Goal: Task Accomplishment & Management: Use online tool/utility

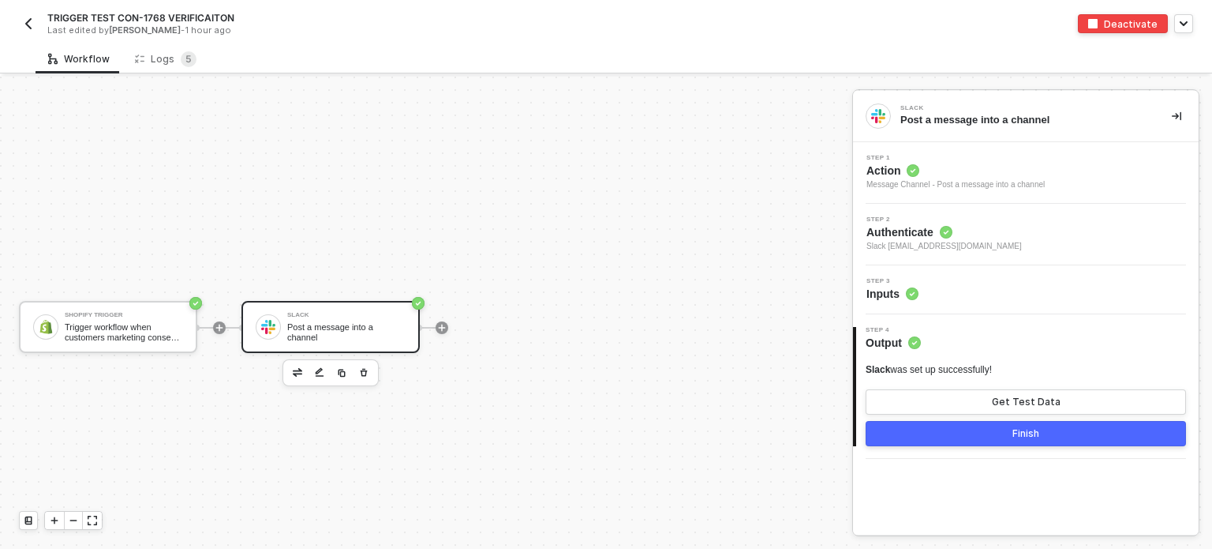
scroll to position [28, 0]
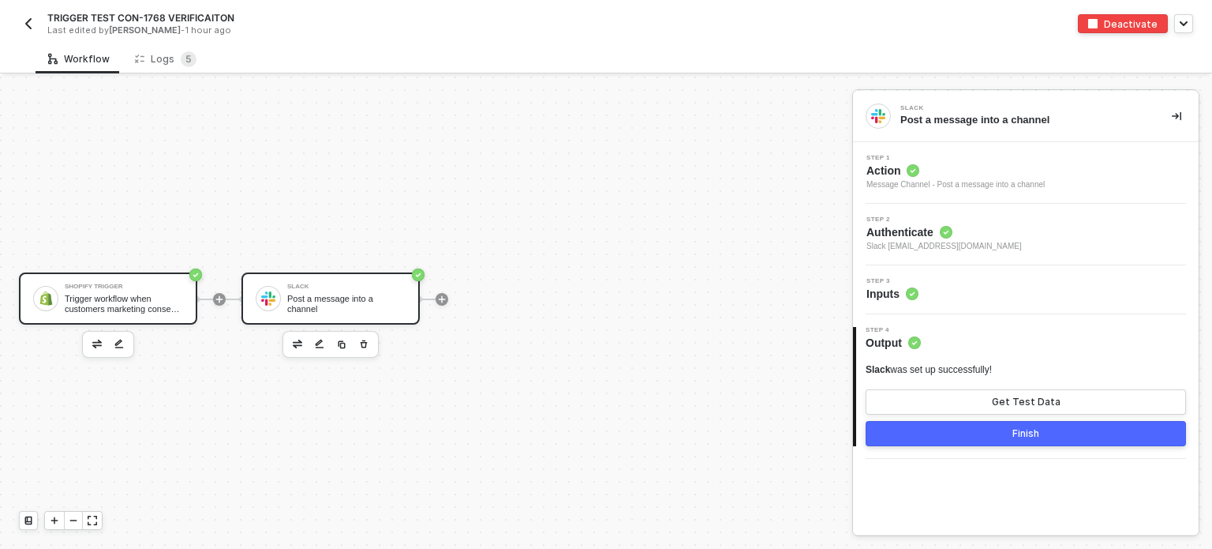
click at [92, 294] on div "Trigger workflow when customers marketing consent updated" at bounding box center [124, 304] width 118 height 20
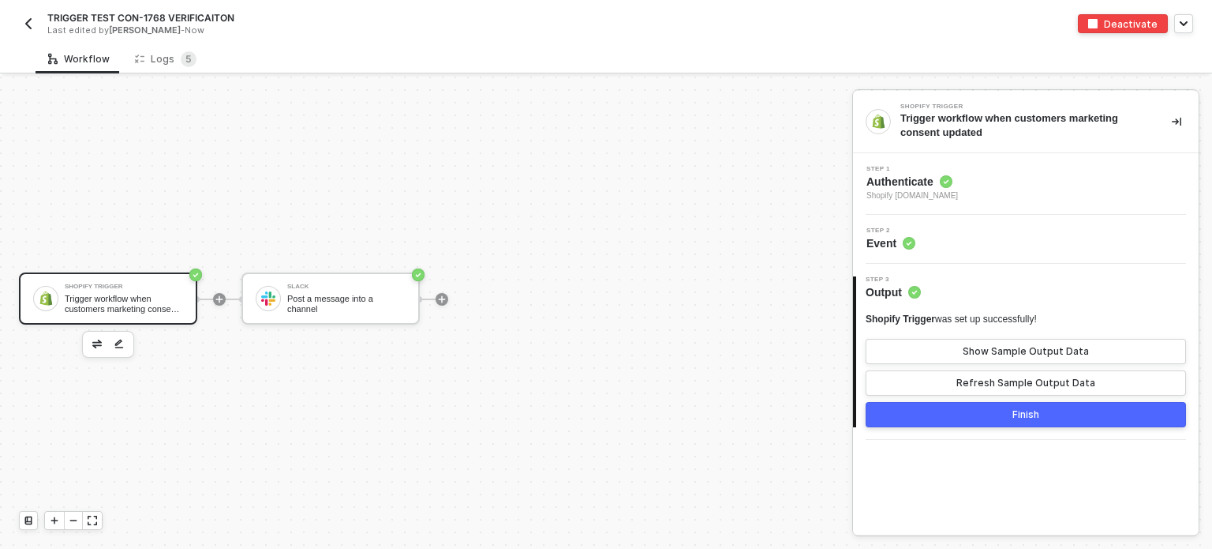
click at [895, 186] on span "Authenticate" at bounding box center [913, 182] width 92 height 16
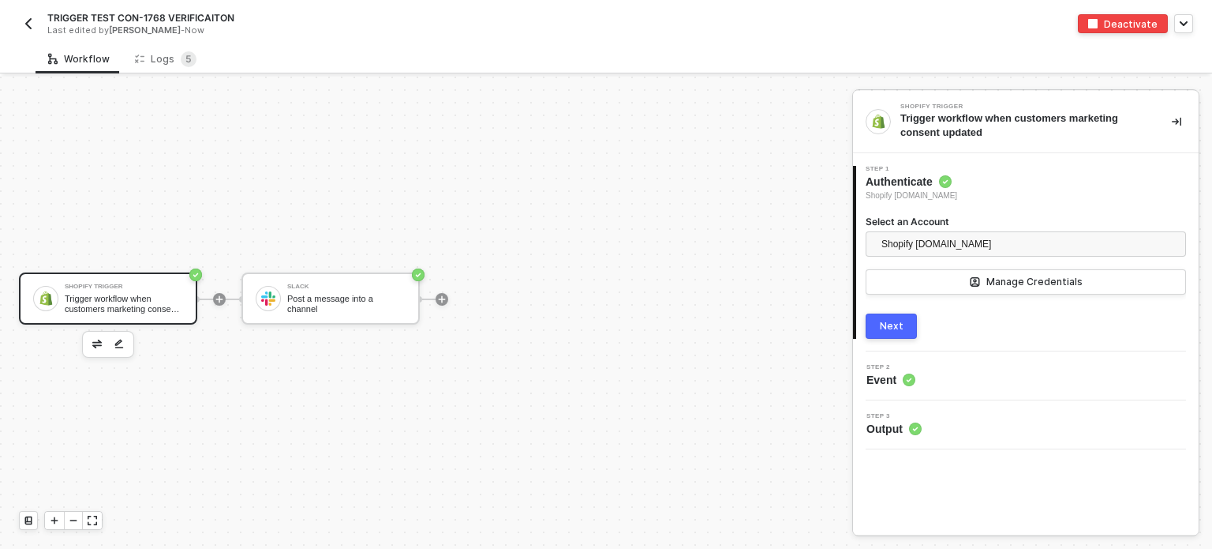
click at [904, 320] on button "Next" at bounding box center [891, 325] width 51 height 25
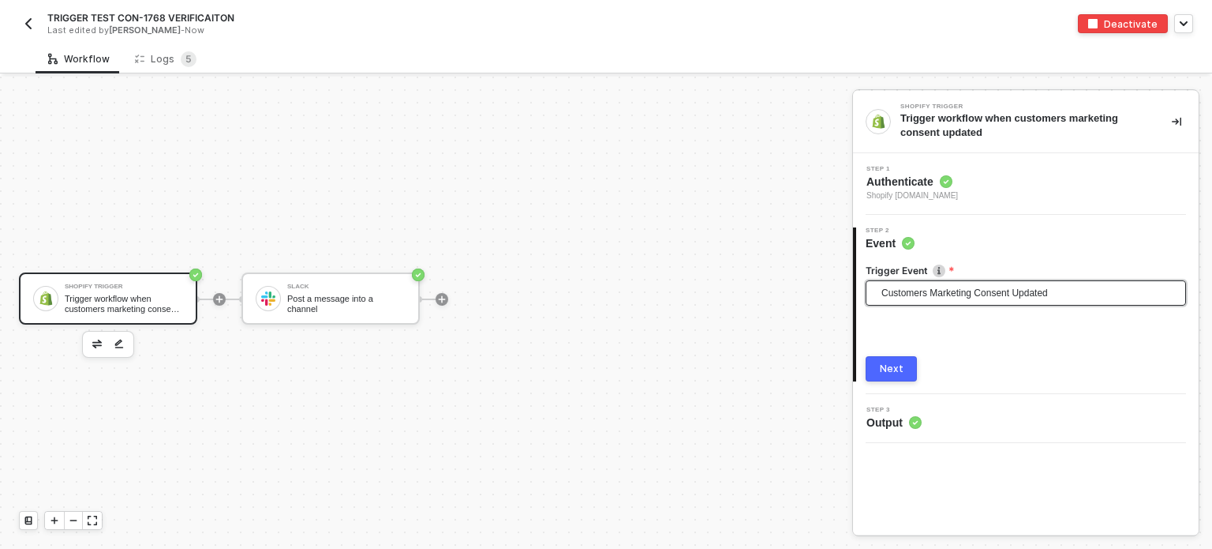
click at [946, 290] on span "Customers Marketing Consent Updated" at bounding box center [1029, 293] width 295 height 24
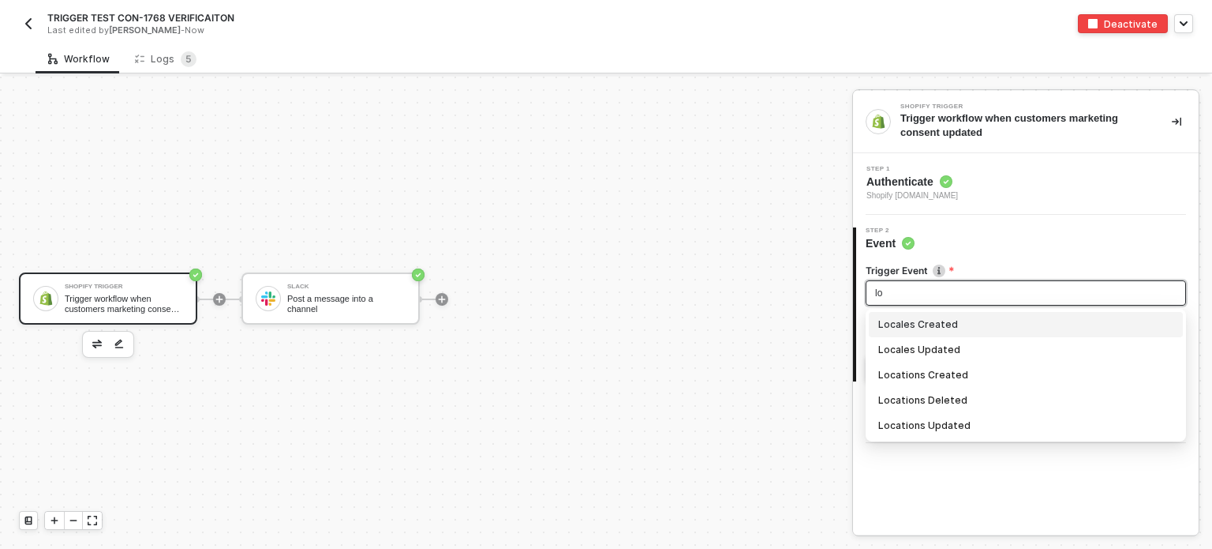
scroll to position [0, 0]
type input "loca"
click at [939, 356] on div "Locales Updated" at bounding box center [1026, 349] width 295 height 17
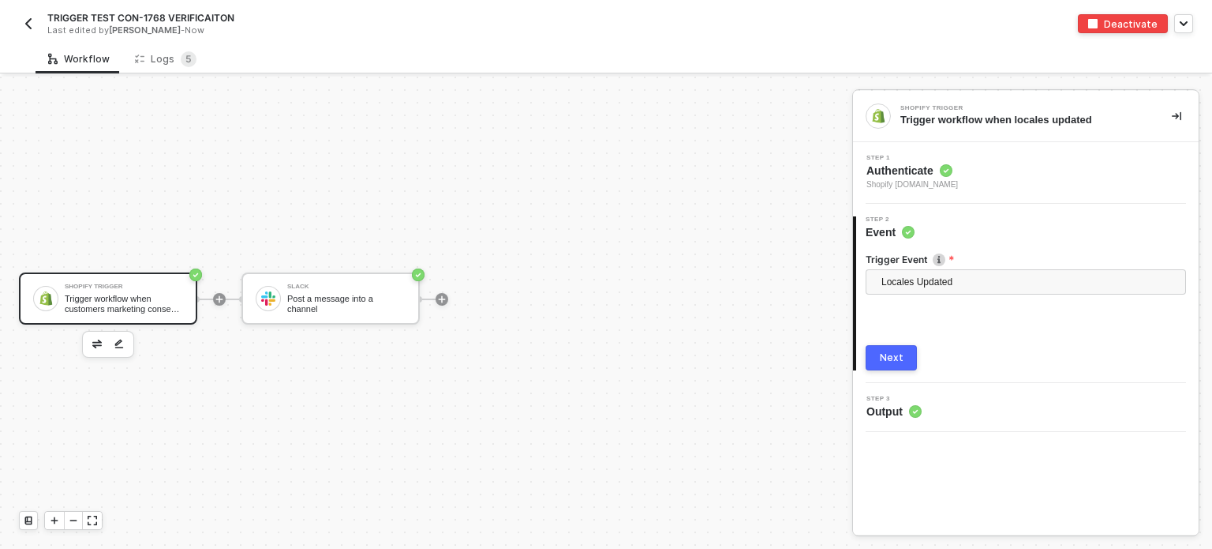
click at [909, 357] on button "Next" at bounding box center [891, 357] width 51 height 25
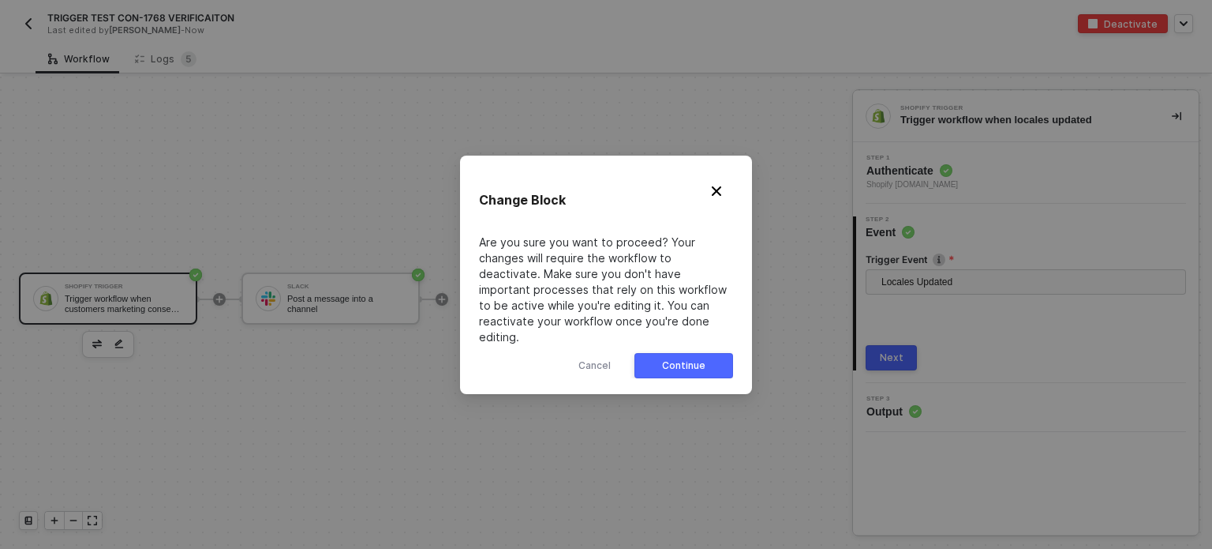
click at [691, 359] on div "Continue" at bounding box center [683, 365] width 43 height 13
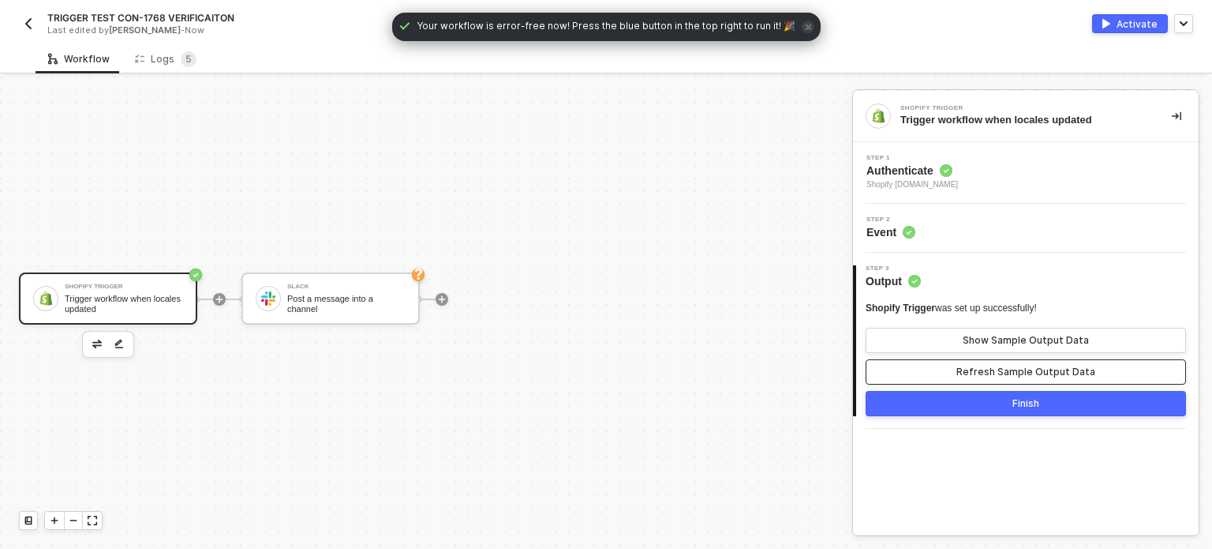
click at [1020, 372] on div "Refresh Sample Output Data" at bounding box center [1026, 371] width 139 height 13
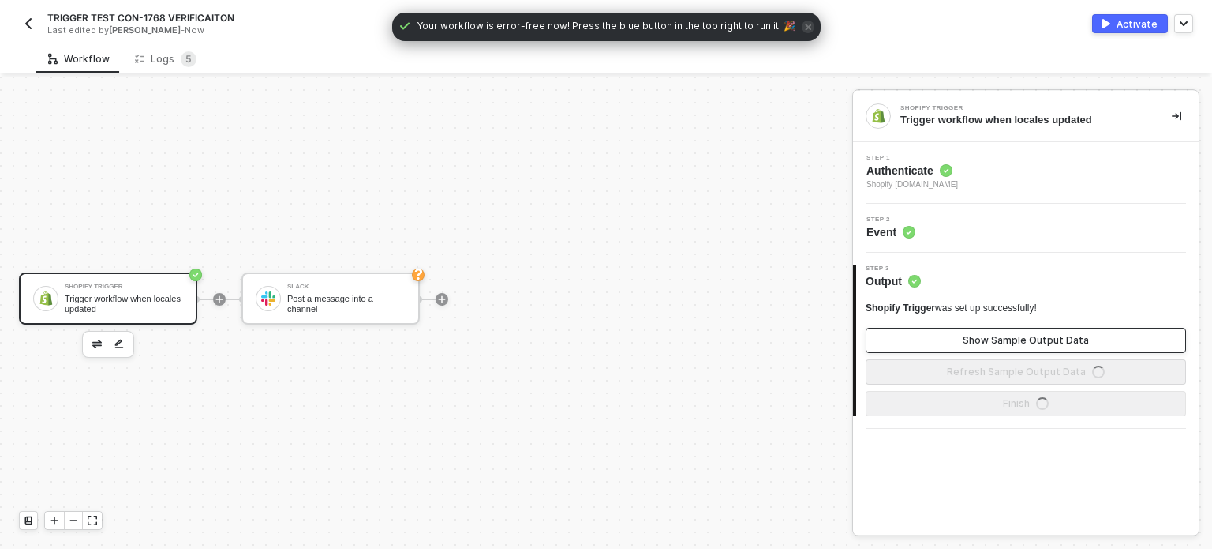
click at [1016, 336] on div "Show Sample Output Data" at bounding box center [1026, 340] width 126 height 13
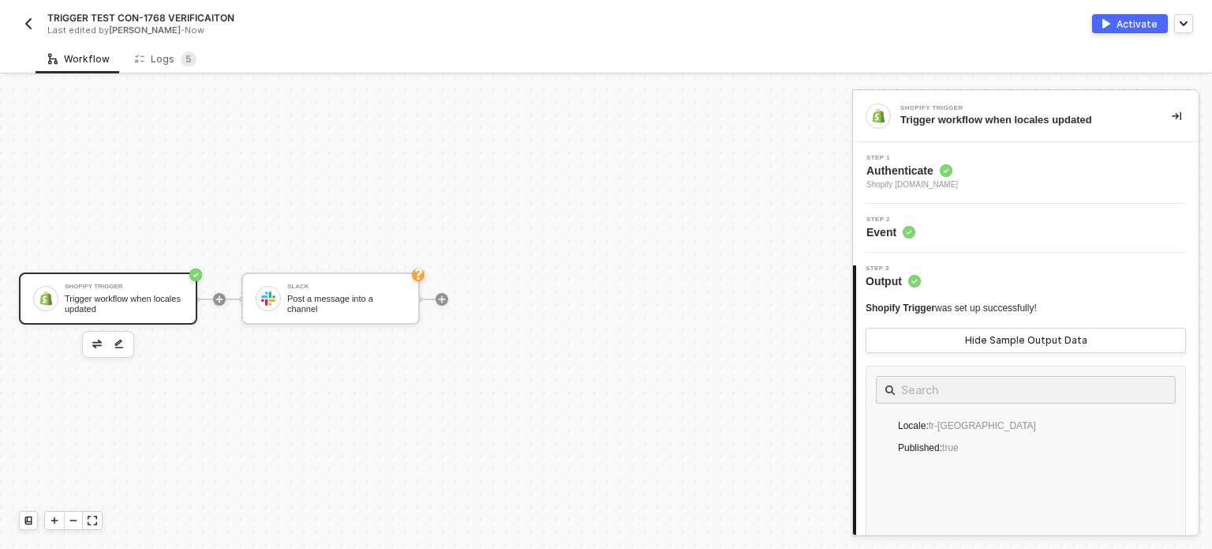
click at [381, 267] on div at bounding box center [442, 299] width 210 height 123
click at [350, 302] on div "Post a message into a channel" at bounding box center [346, 304] width 118 height 20
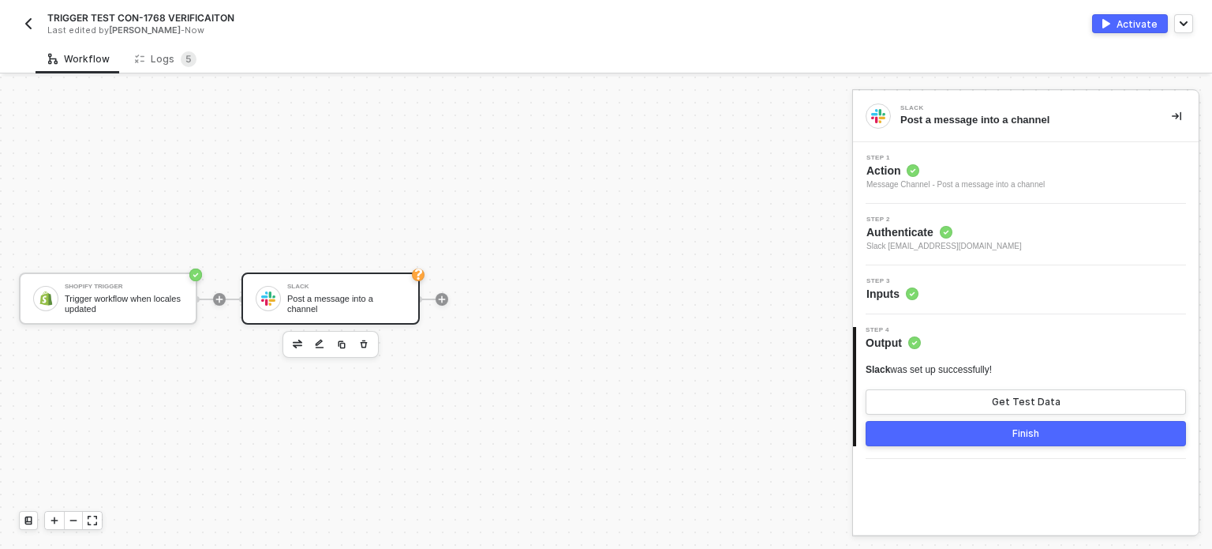
click at [883, 283] on span "Step 3" at bounding box center [893, 281] width 52 height 6
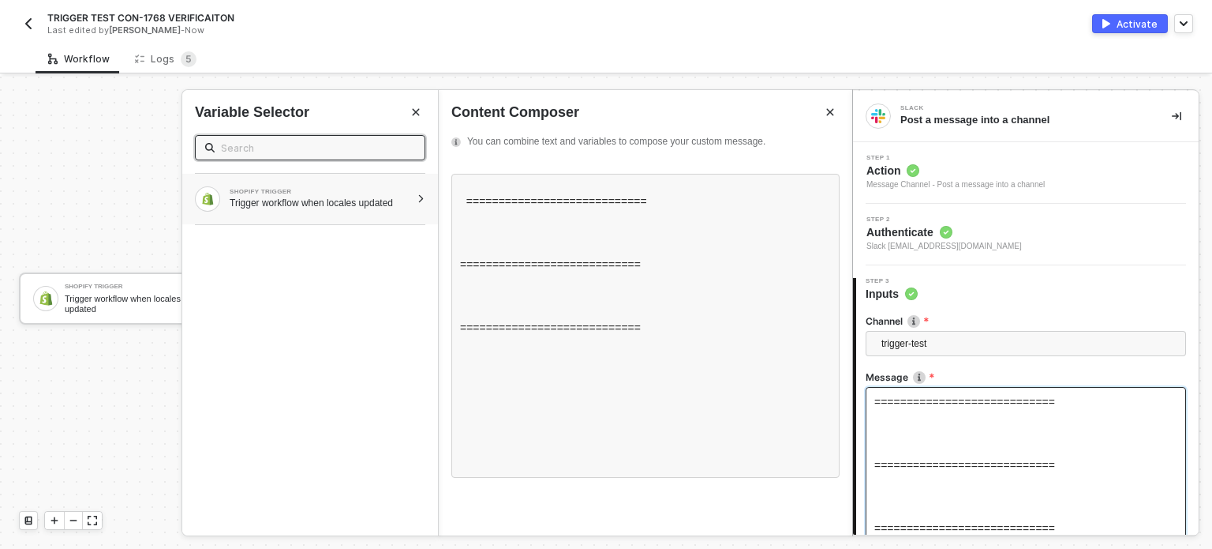
click at [294, 191] on div "SHOPIFY TRIGGER" at bounding box center [320, 192] width 181 height 6
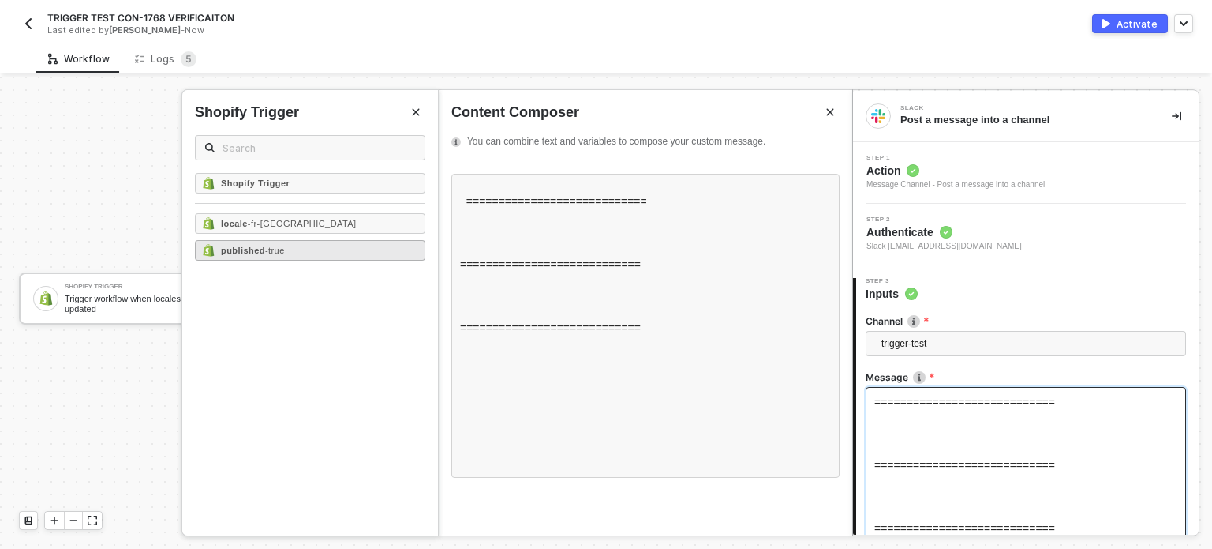
drag, startPoint x: 292, startPoint y: 218, endPoint x: 289, endPoint y: 247, distance: 29.4
click at [293, 219] on div "locale - fr-CA" at bounding box center [310, 223] width 230 height 21
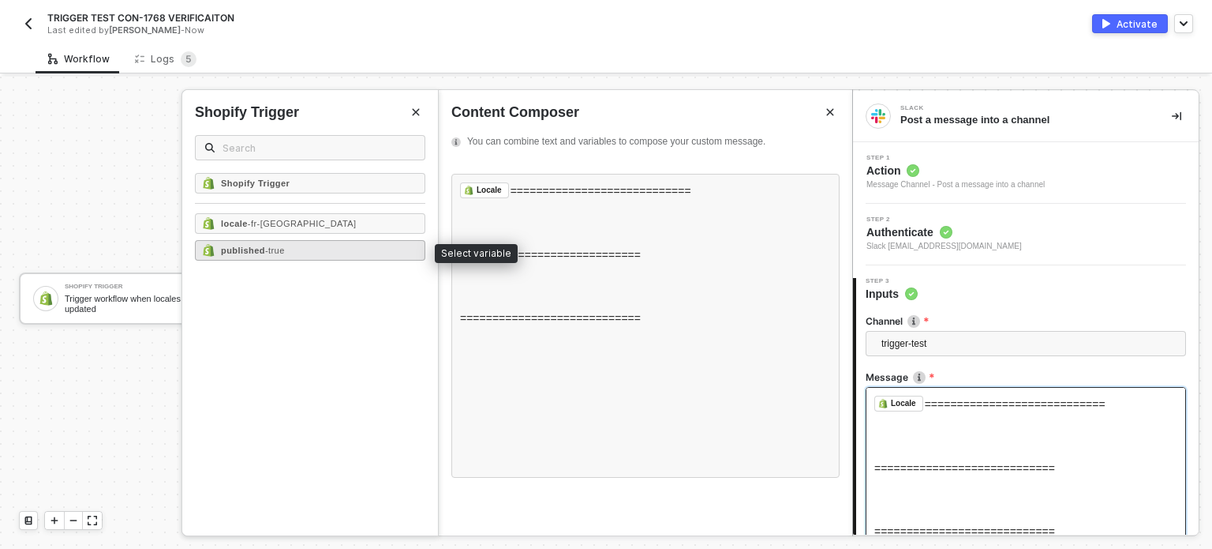
click at [289, 256] on div "published - true" at bounding box center [310, 250] width 230 height 21
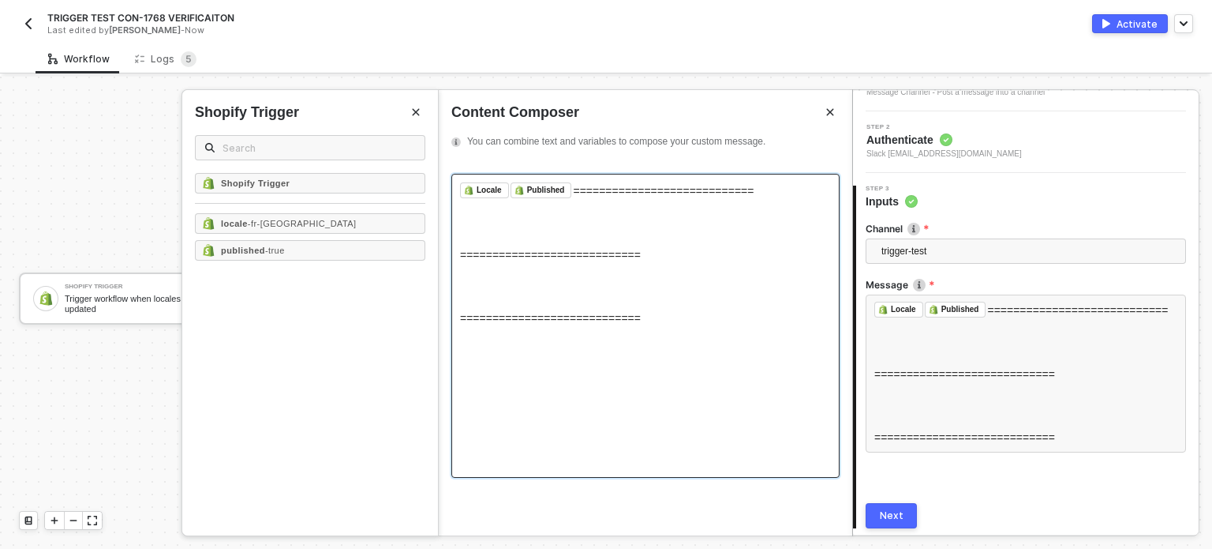
scroll to position [147, 0]
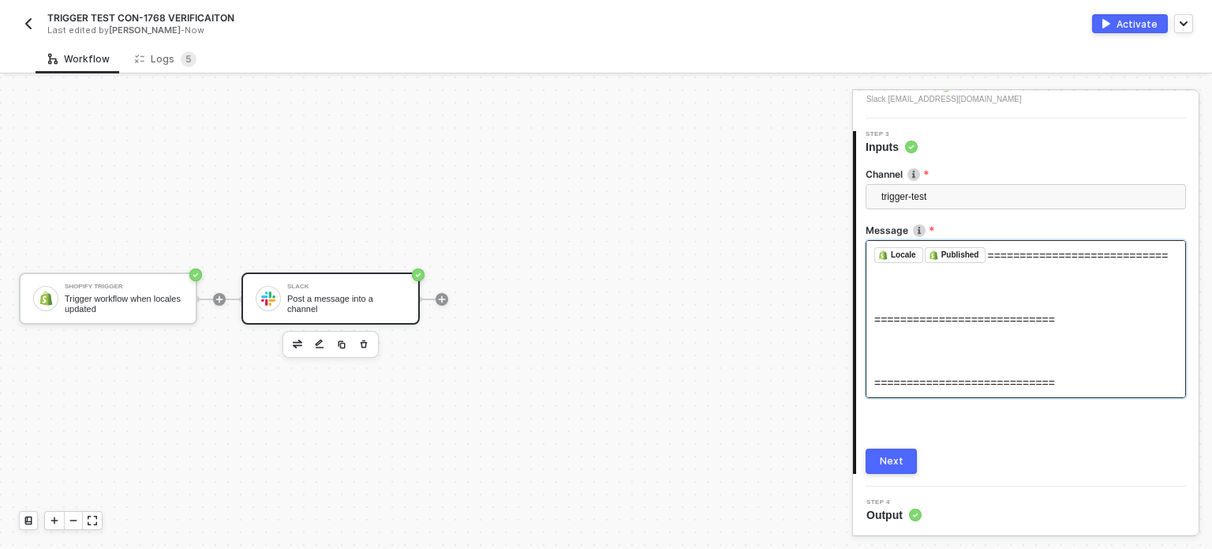
drag, startPoint x: 898, startPoint y: 460, endPoint x: 924, endPoint y: 397, distance: 68.3
click at [898, 459] on div "Next" at bounding box center [892, 461] width 24 height 13
click at [1140, 31] on button "Activate" at bounding box center [1130, 23] width 76 height 19
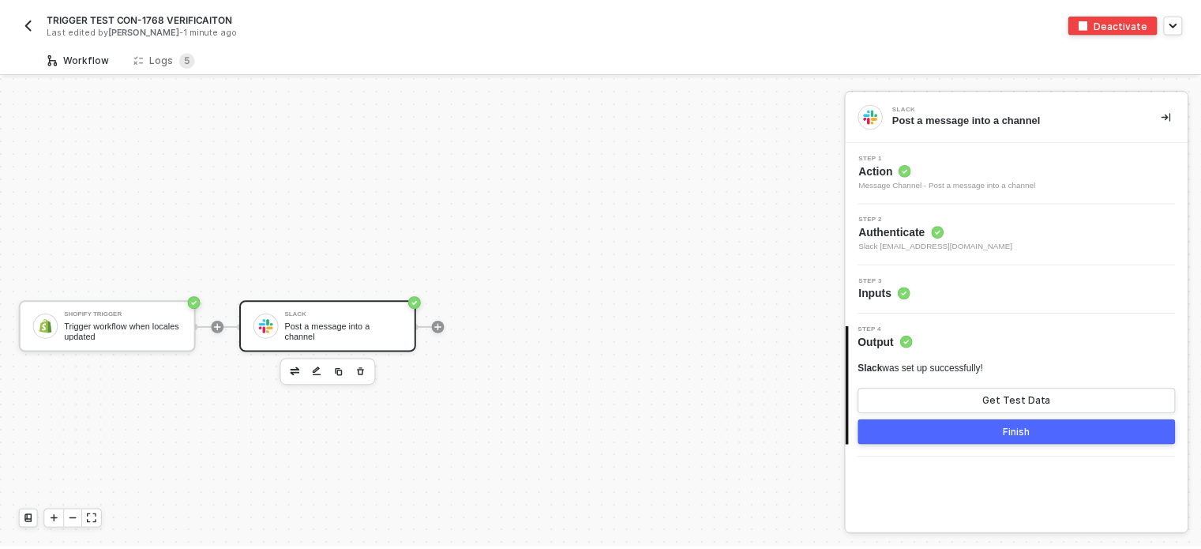
scroll to position [28, 0]
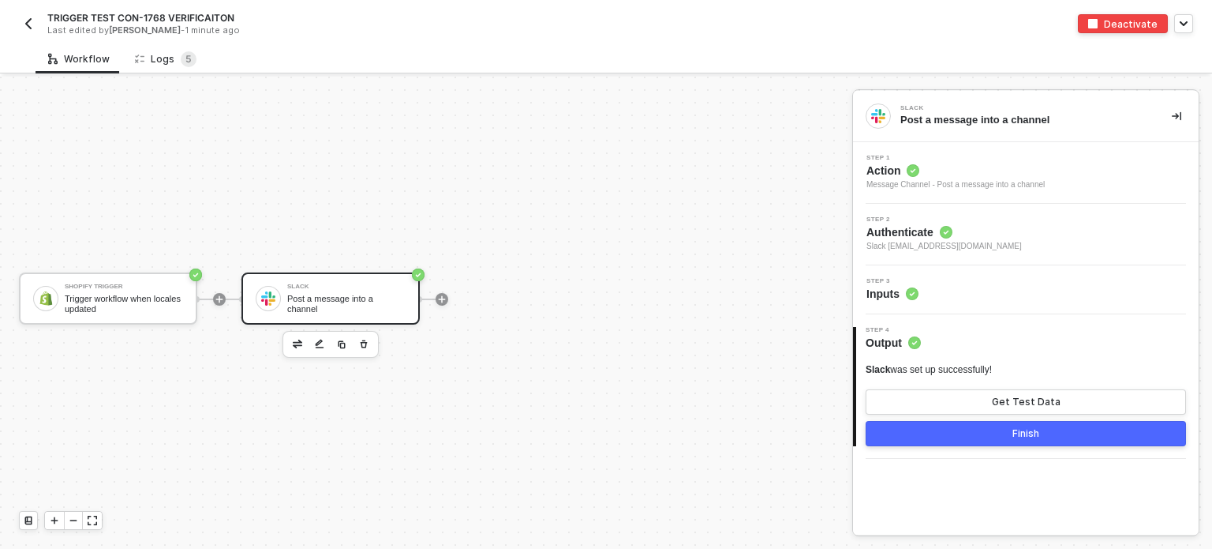
drag, startPoint x: 182, startPoint y: 54, endPoint x: 47, endPoint y: 2, distance: 145.1
click at [185, 54] on span "5" at bounding box center [188, 59] width 6 height 12
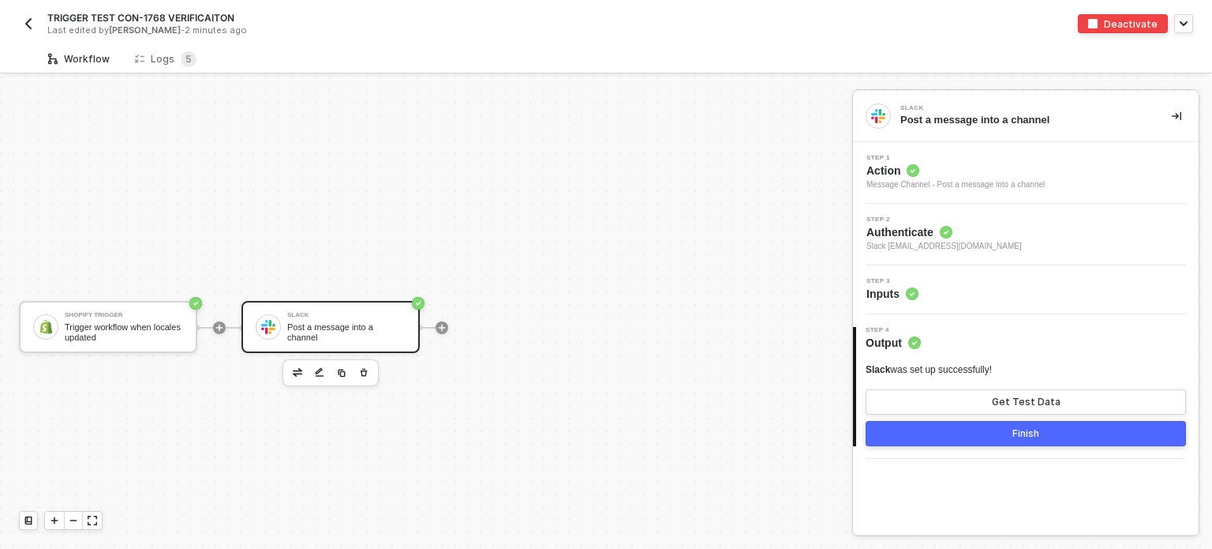
scroll to position [28, 0]
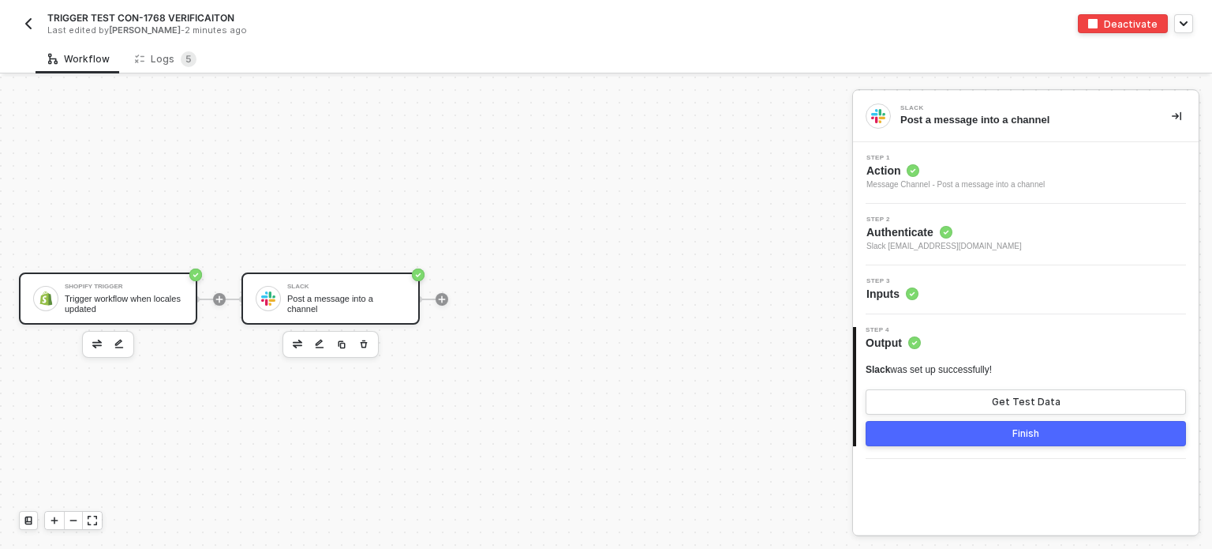
click at [127, 279] on div "Shopify Trigger Trigger workflow when locales updated" at bounding box center [108, 298] width 178 height 52
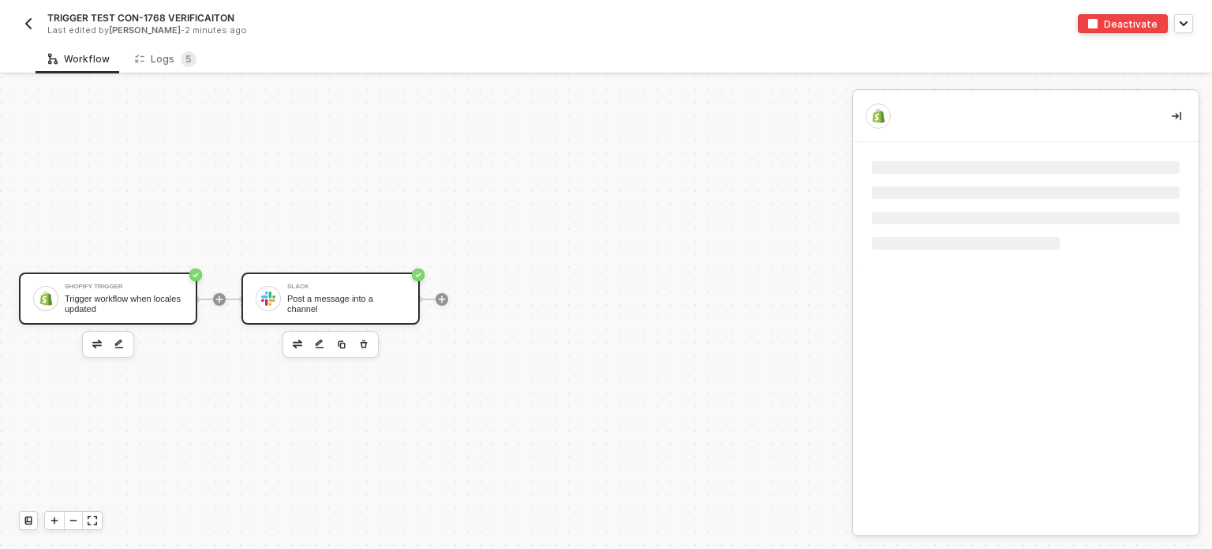
click at [126, 309] on div "Trigger workflow when locales updated" at bounding box center [124, 304] width 118 height 20
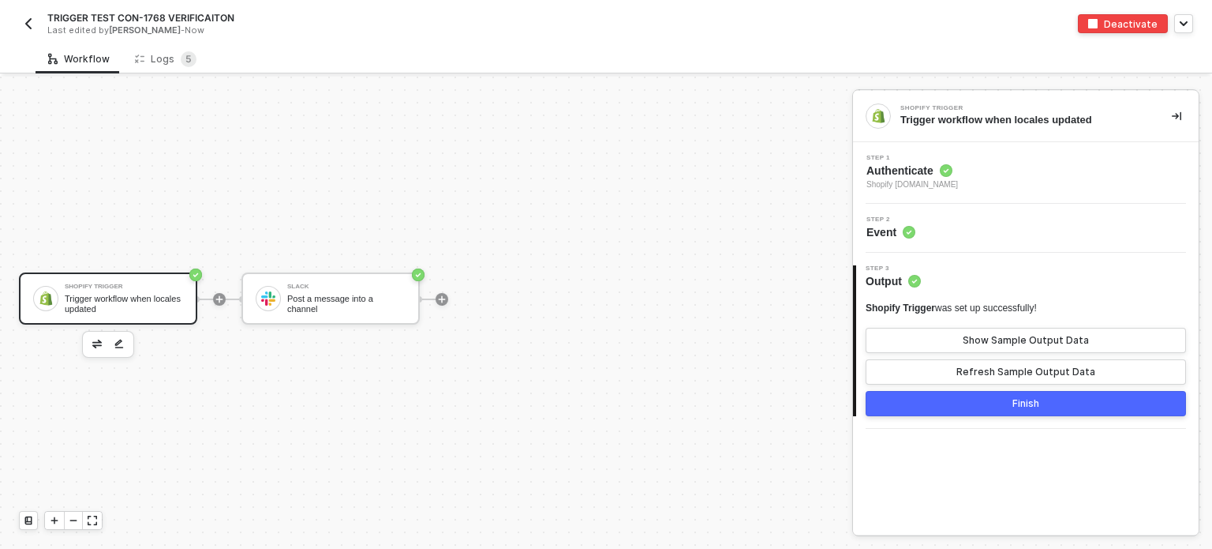
click at [904, 245] on div "Step 2 Event" at bounding box center [1026, 228] width 346 height 49
click at [887, 230] on span "Event" at bounding box center [891, 232] width 49 height 16
click at [908, 159] on span "Step 1" at bounding box center [913, 158] width 92 height 6
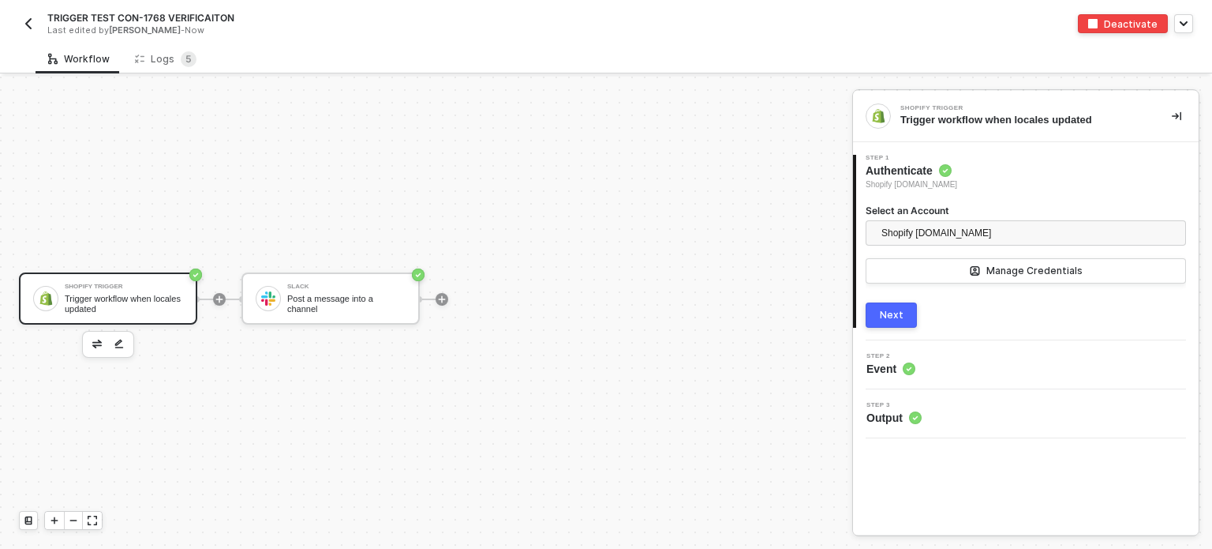
click at [897, 310] on div "Next" at bounding box center [892, 315] width 24 height 13
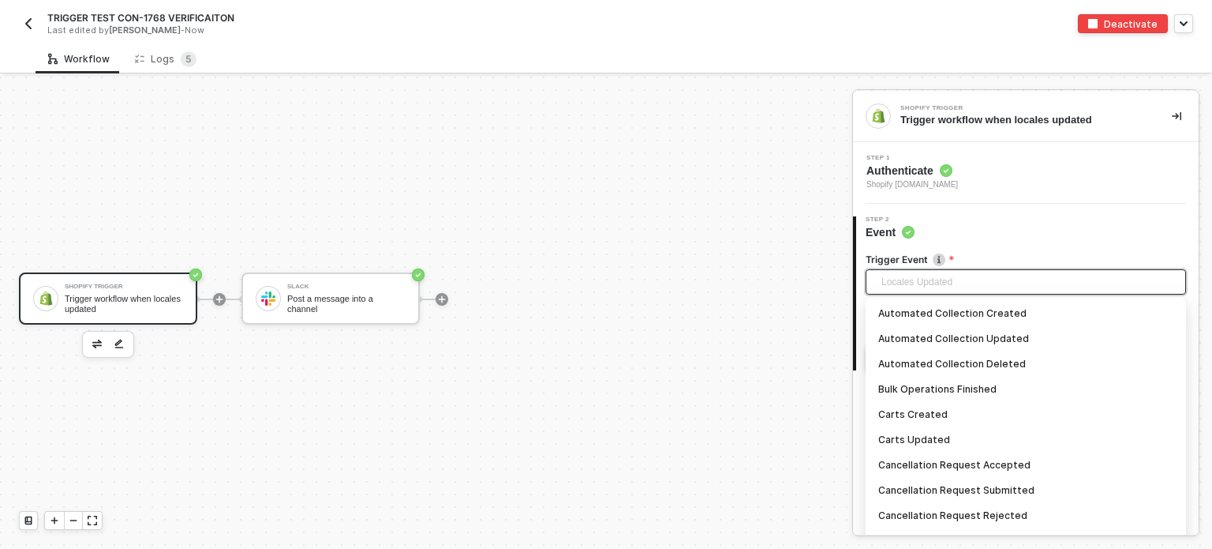
click at [920, 287] on span "Locales Updated" at bounding box center [1029, 282] width 295 height 24
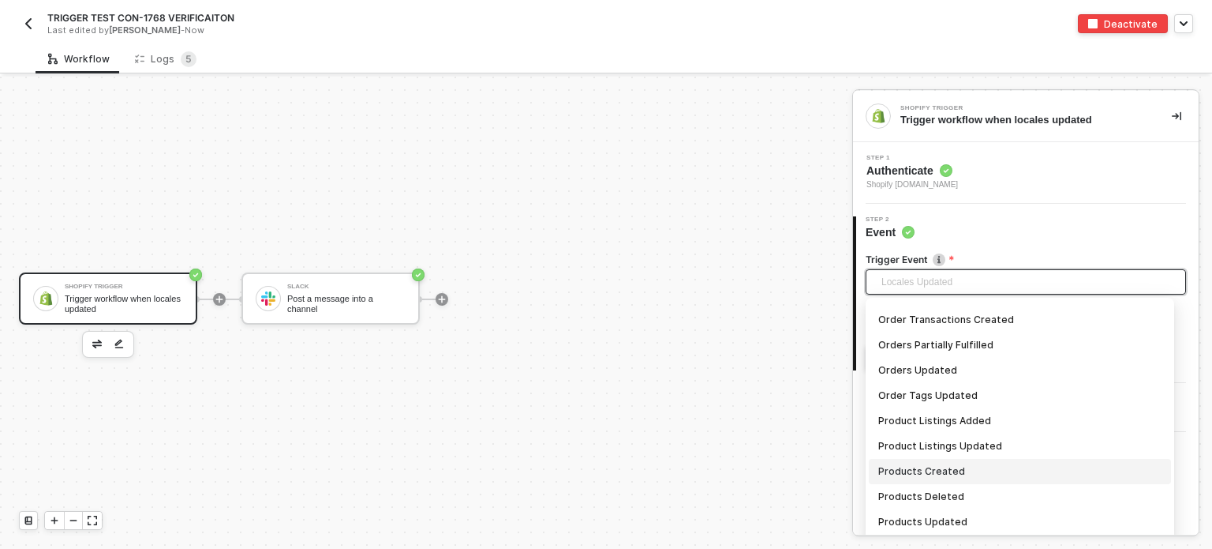
scroll to position [1146, 0]
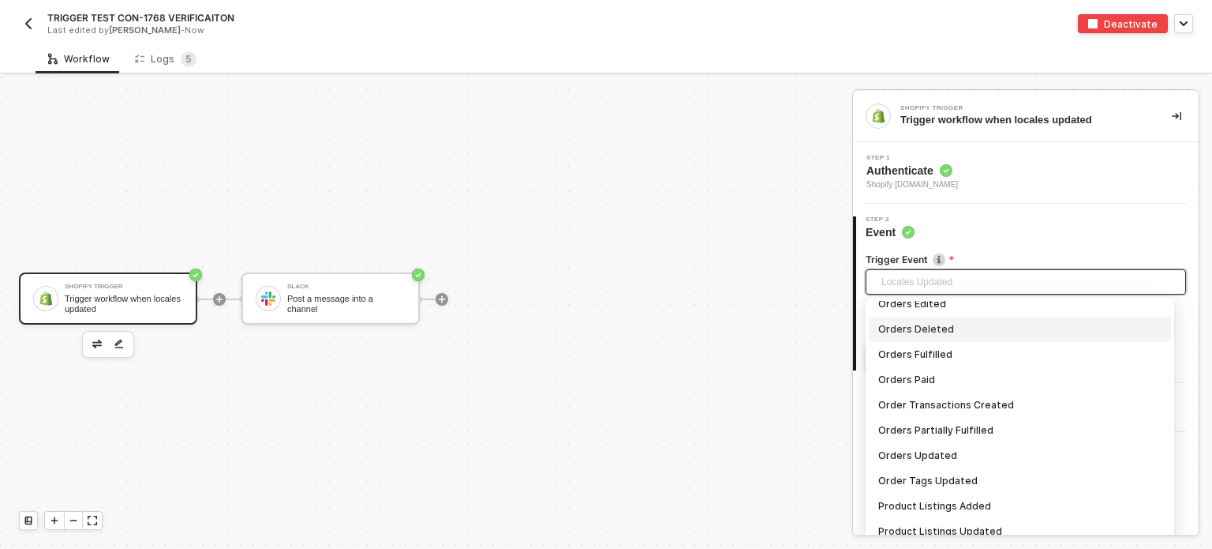
click at [922, 334] on div "Orders Deleted" at bounding box center [1020, 328] width 283 height 17
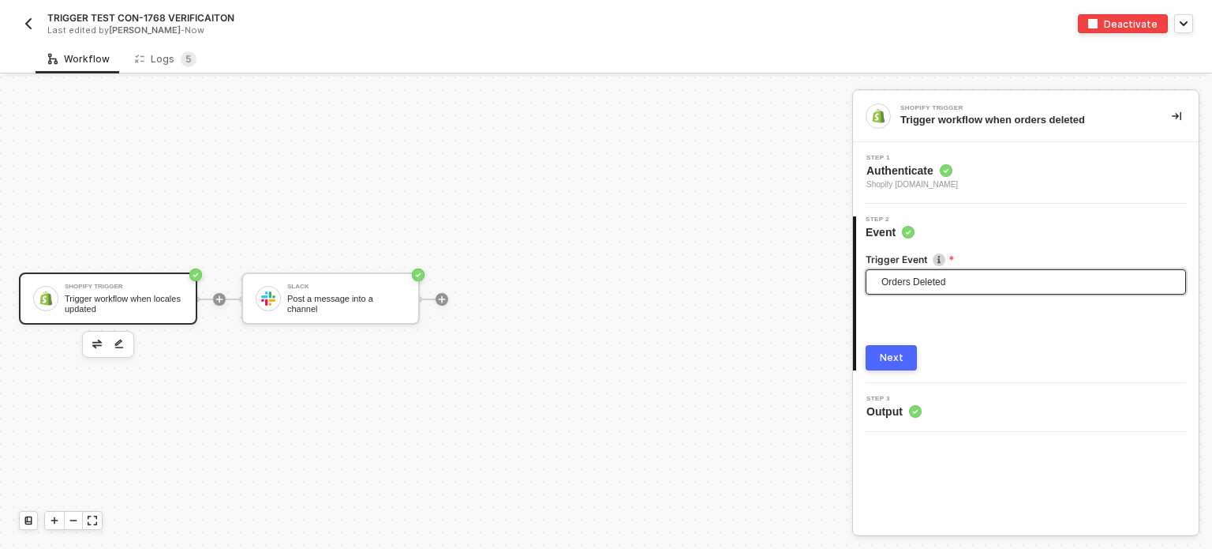
click at [883, 359] on div "Next" at bounding box center [892, 357] width 24 height 13
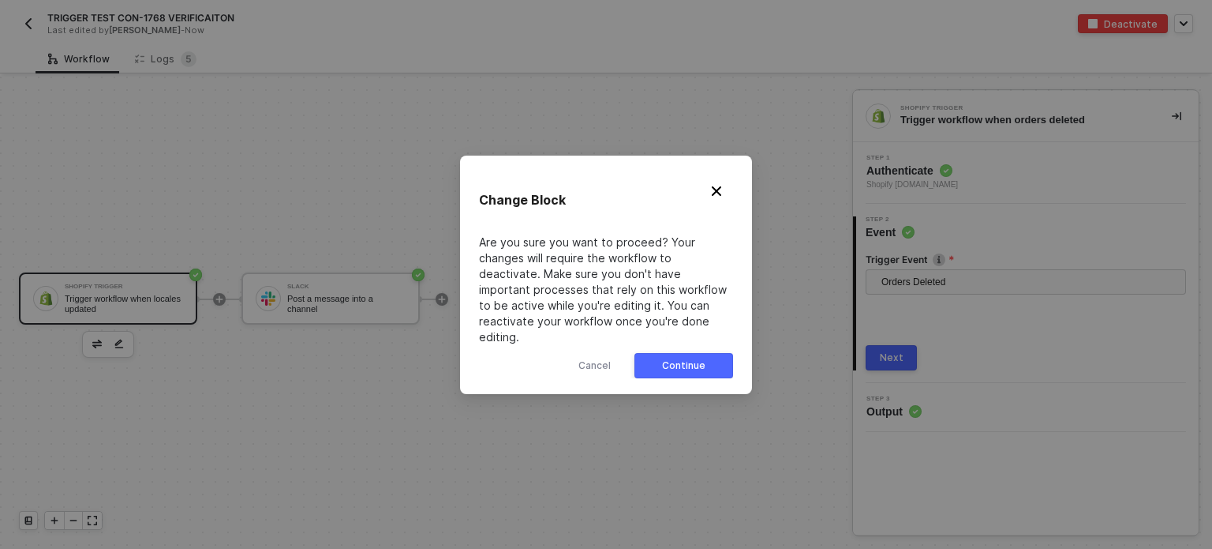
click at [691, 359] on div "Continue" at bounding box center [683, 365] width 43 height 13
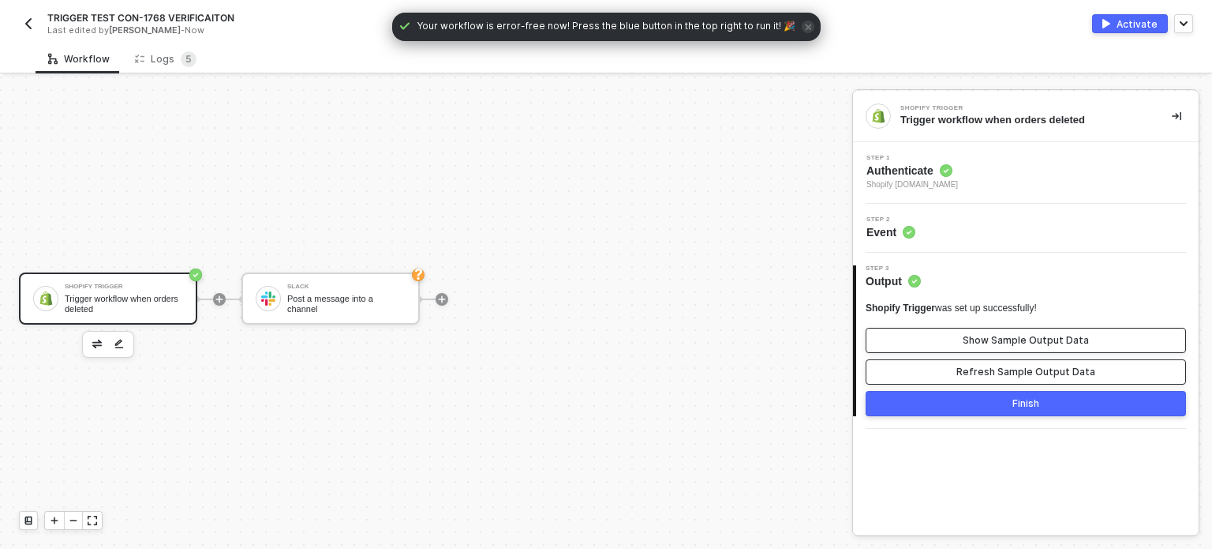
drag, startPoint x: 984, startPoint y: 373, endPoint x: 1002, endPoint y: 350, distance: 29.8
click at [984, 372] on div "Refresh Sample Output Data" at bounding box center [1026, 371] width 139 height 13
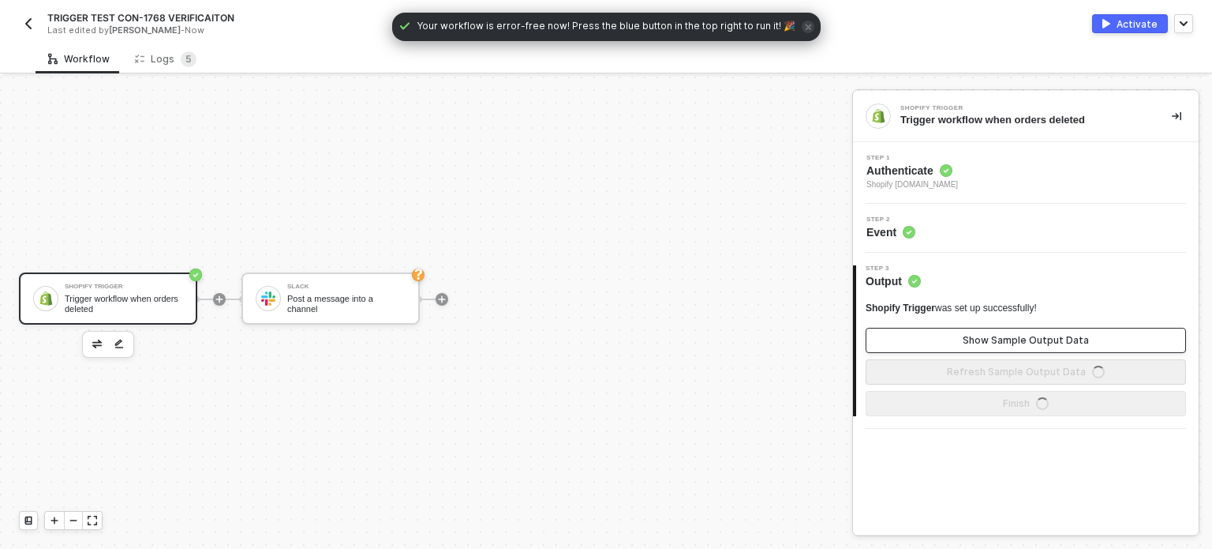
click at [1004, 346] on div "Show Sample Output Data" at bounding box center [1026, 340] width 126 height 13
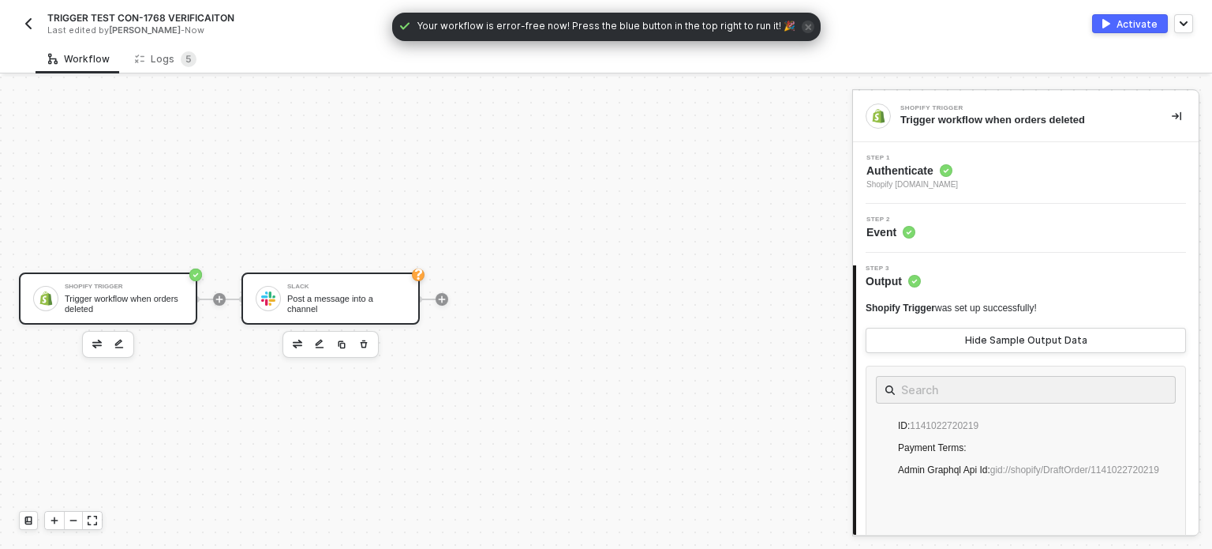
click at [363, 290] on div "Slack" at bounding box center [346, 286] width 118 height 6
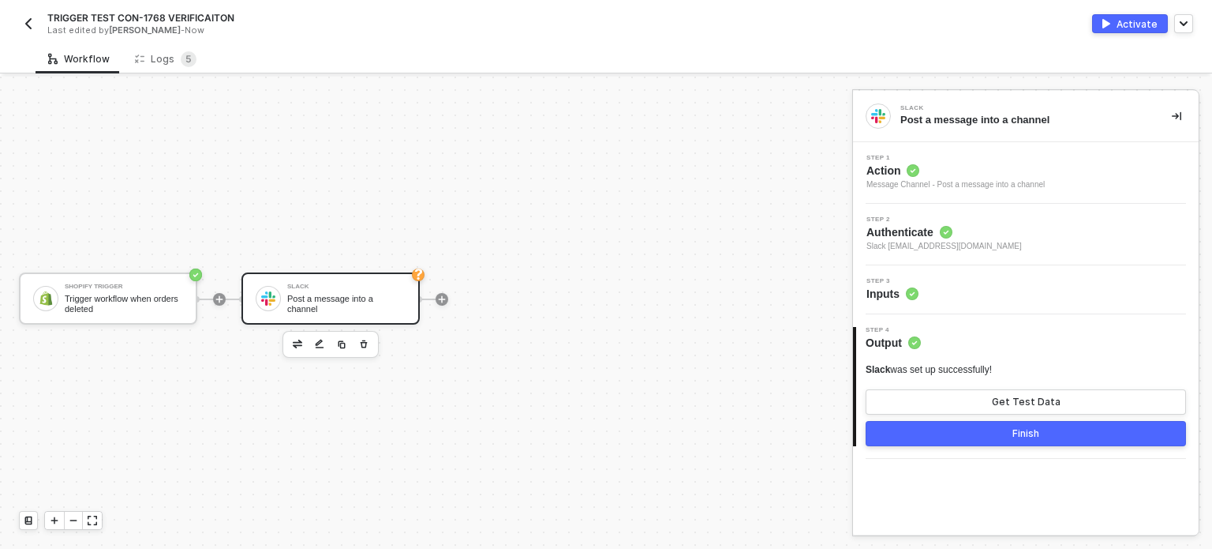
click at [890, 283] on span "Step 3" at bounding box center [893, 281] width 52 height 6
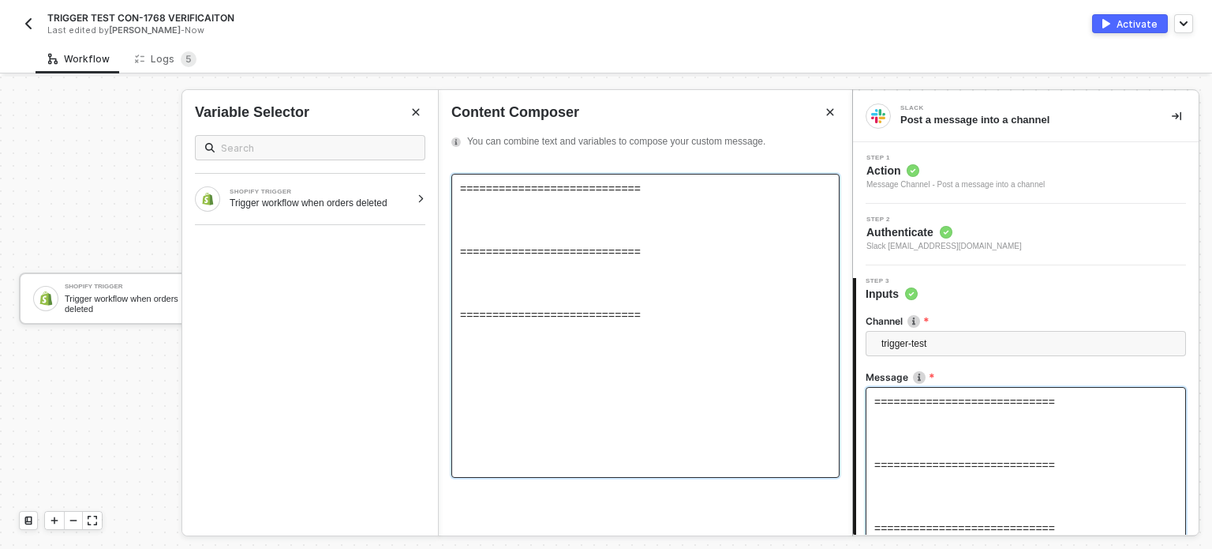
click at [511, 207] on div "============================ ============================ =====================…" at bounding box center [645, 251] width 371 height 139
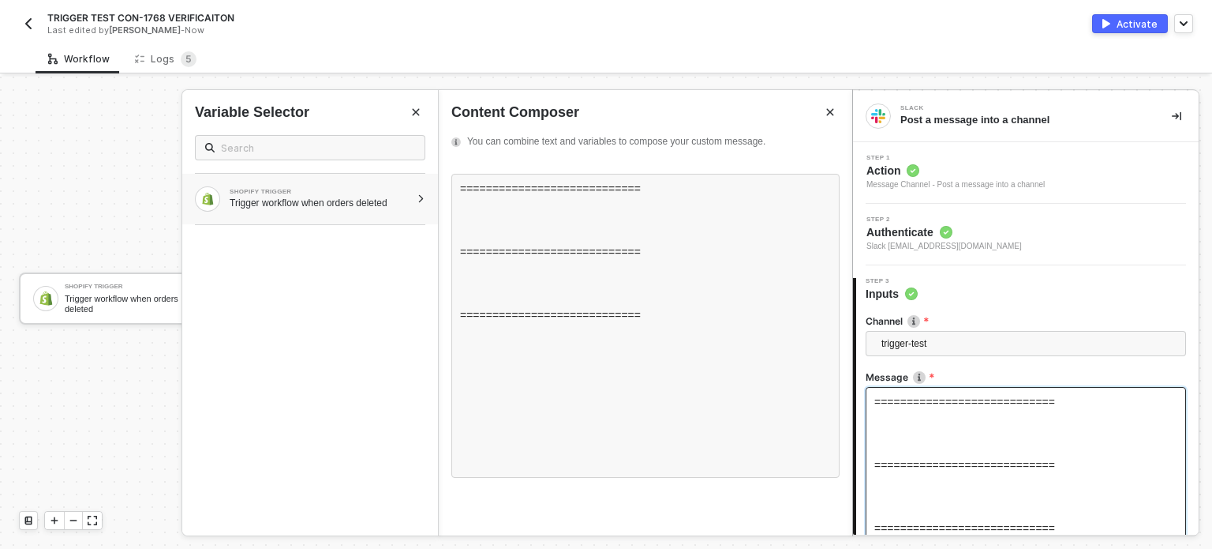
click at [392, 206] on div "Trigger workflow when orders deleted" at bounding box center [320, 203] width 181 height 13
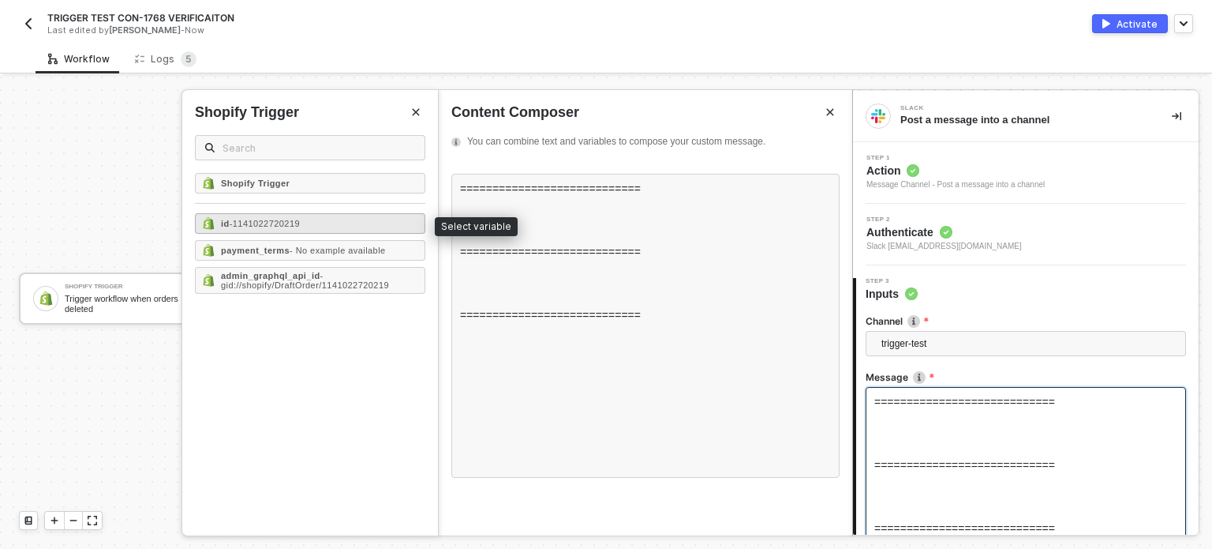
click at [290, 219] on span "- 1141022720219" at bounding box center [265, 223] width 70 height 9
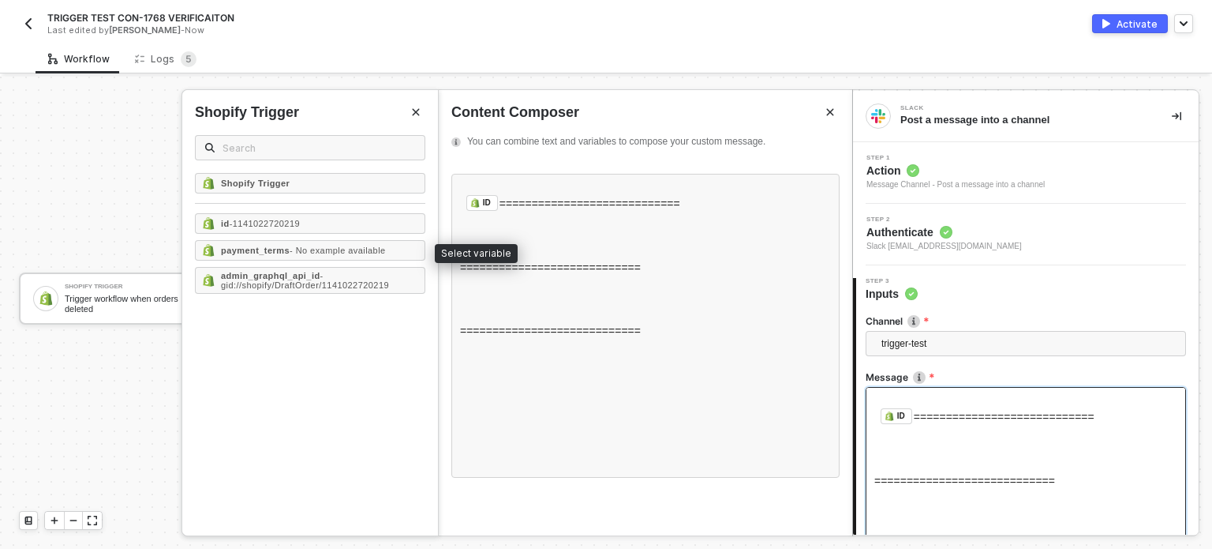
drag, startPoint x: 281, startPoint y: 244, endPoint x: 281, endPoint y: 294, distance: 50.5
click at [281, 245] on strong "payment_terms" at bounding box center [255, 249] width 69 height 9
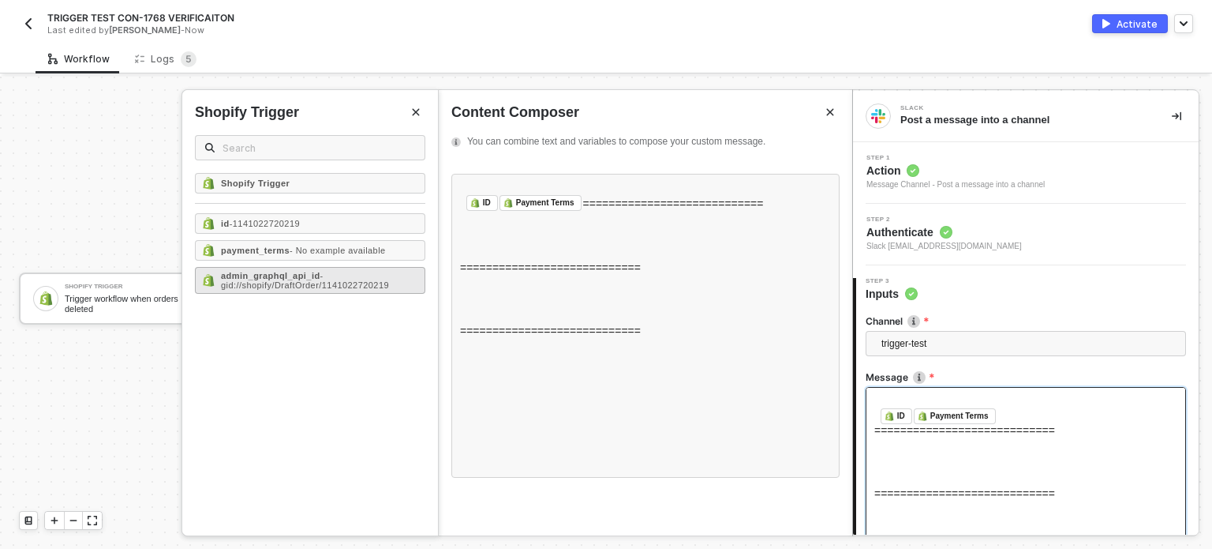
click at [283, 283] on span "- gid://shopify/DraftOrder/1141022720219" at bounding box center [305, 280] width 168 height 19
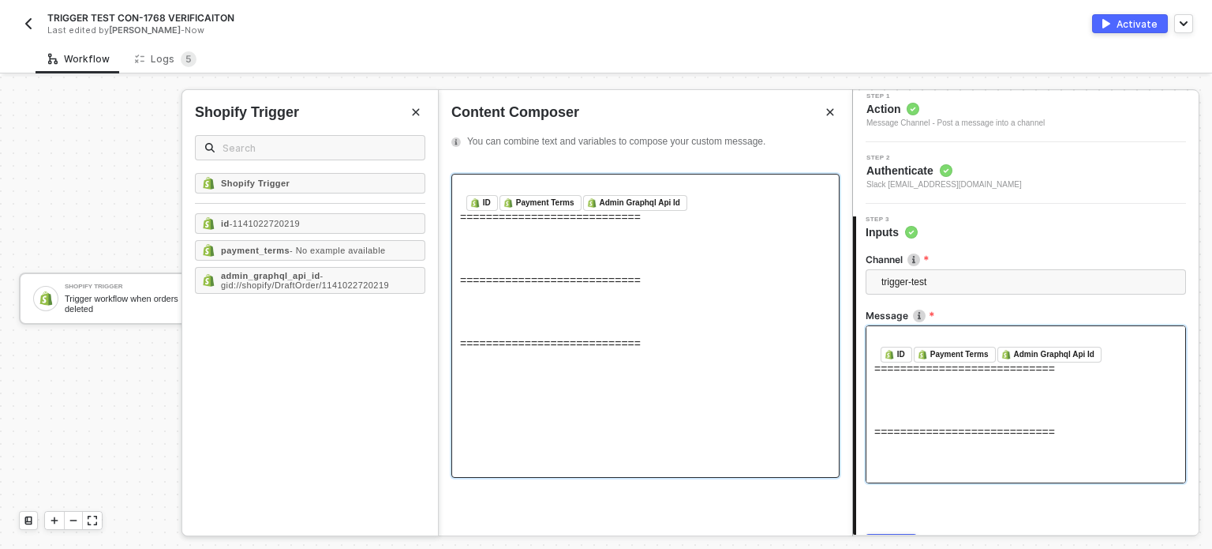
scroll to position [147, 0]
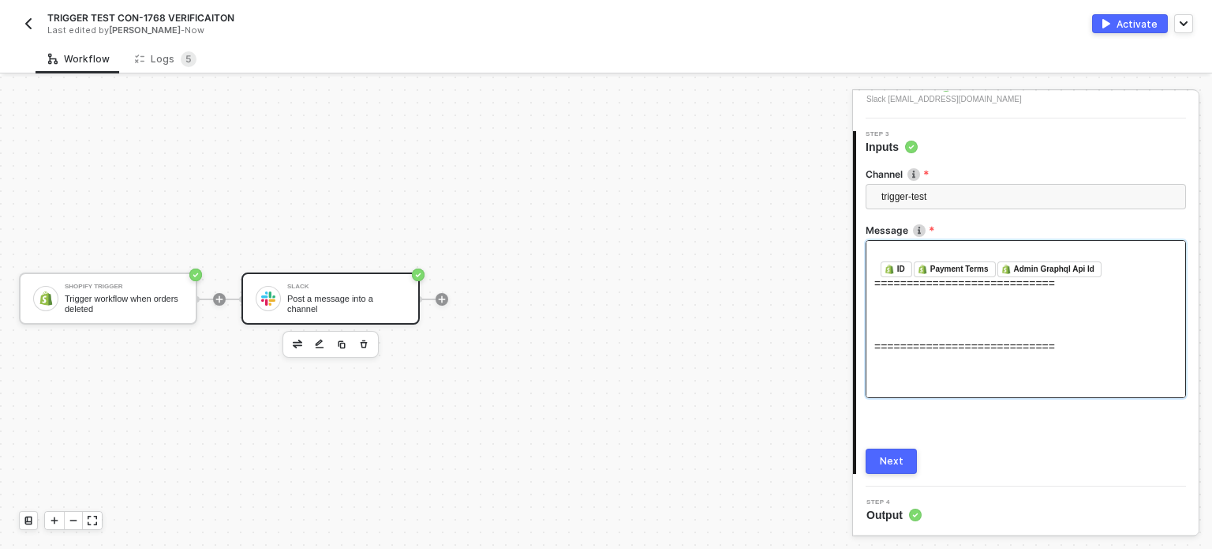
click at [886, 458] on div "Next" at bounding box center [892, 461] width 24 height 13
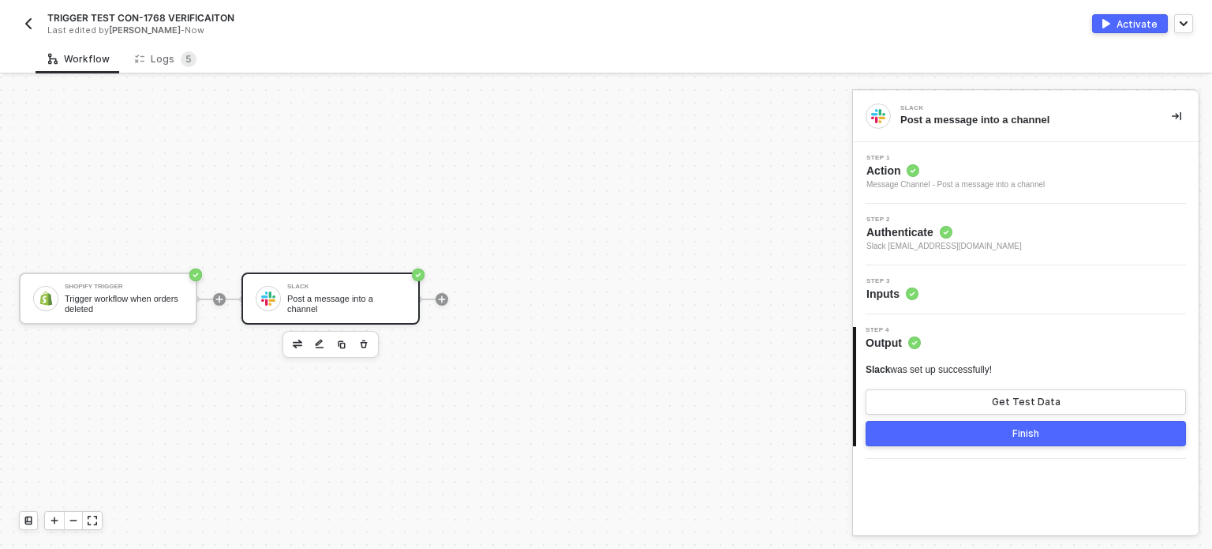
scroll to position [0, 0]
click at [1144, 28] on div "Activate" at bounding box center [1137, 23] width 41 height 13
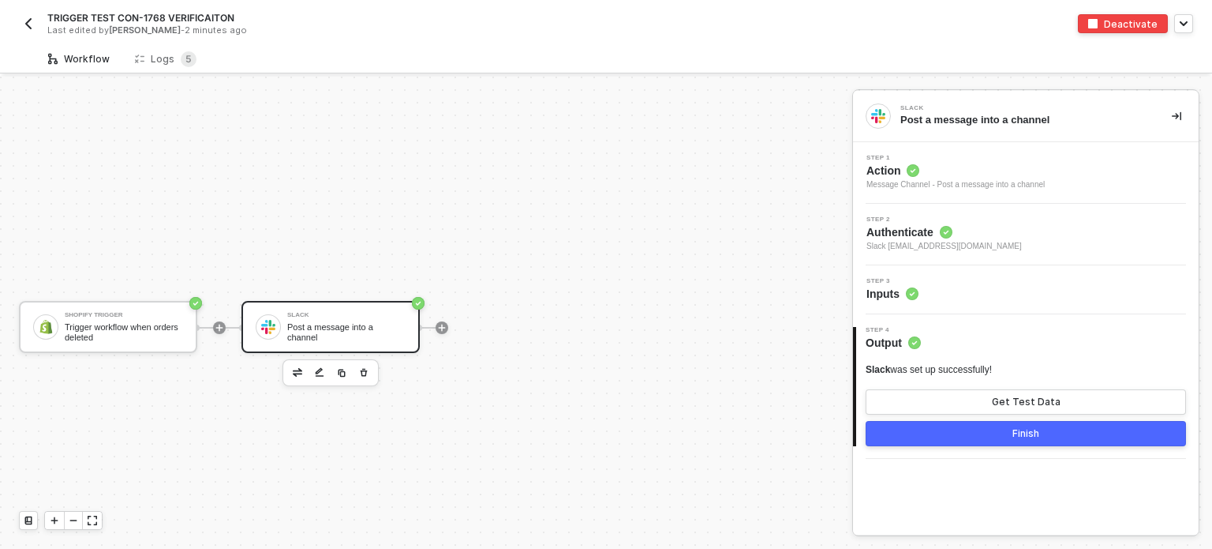
scroll to position [28, 0]
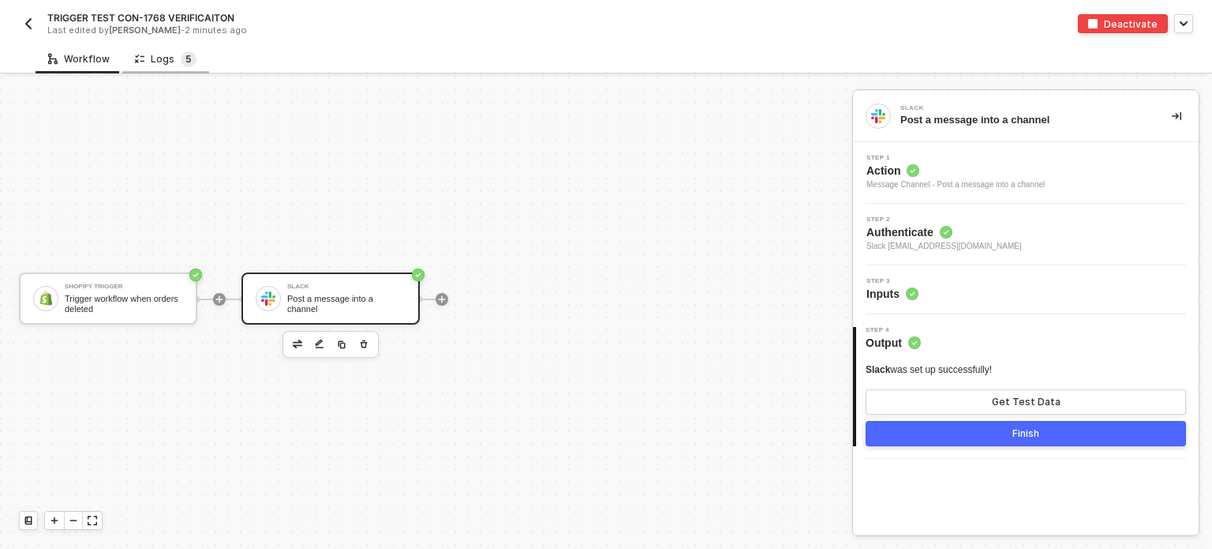
click at [190, 66] on span "5" at bounding box center [189, 59] width 16 height 16
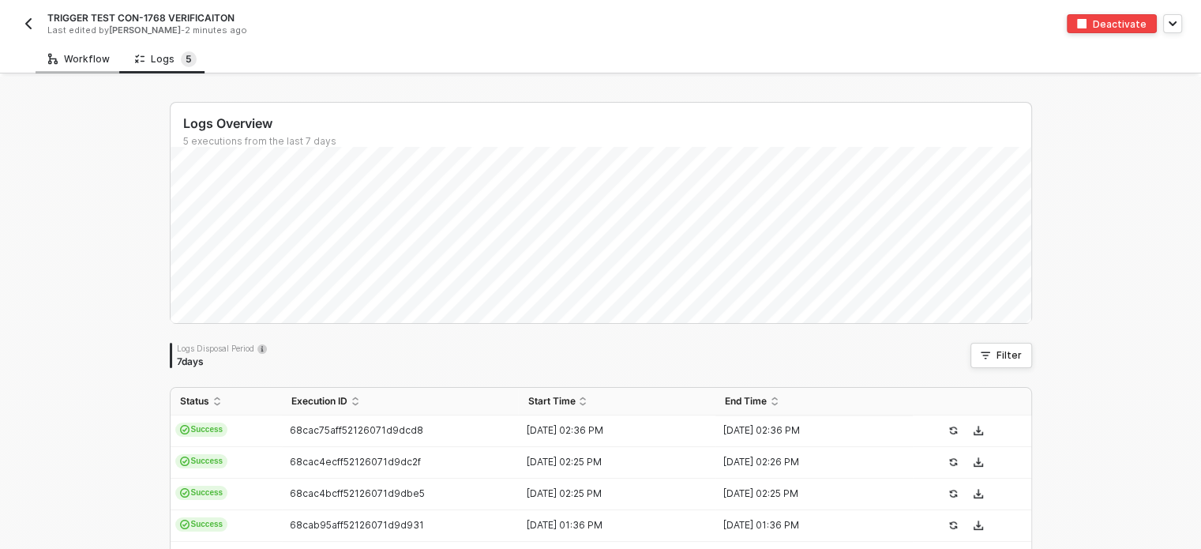
click at [71, 54] on div "Workflow" at bounding box center [79, 59] width 62 height 13
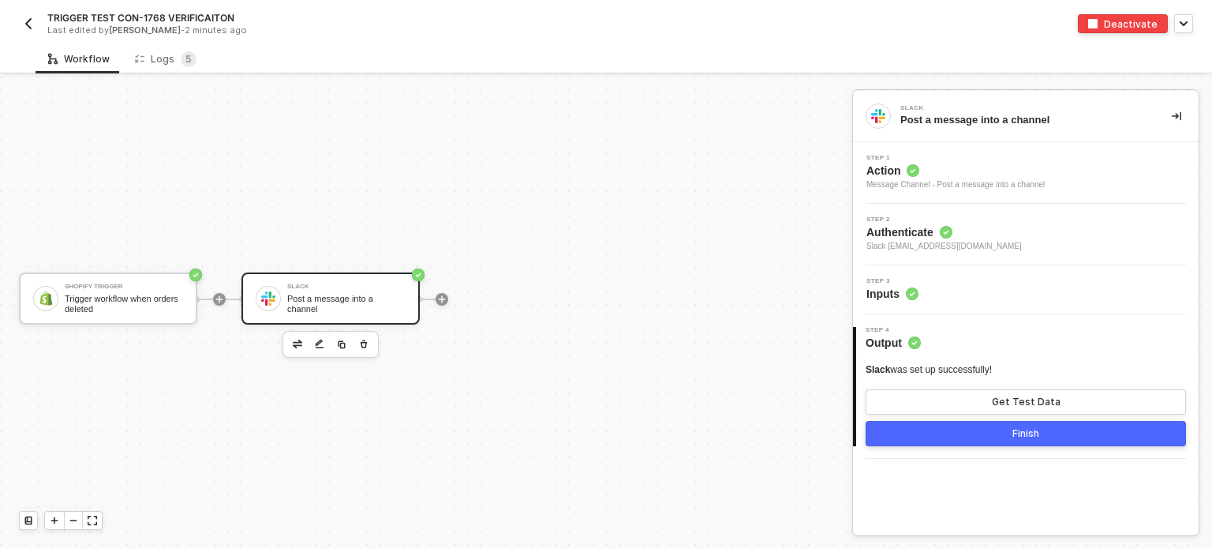
drag, startPoint x: 155, startPoint y: 302, endPoint x: 203, endPoint y: 297, distance: 48.4
click at [155, 299] on div "Trigger workflow when orders deleted" at bounding box center [124, 304] width 118 height 20
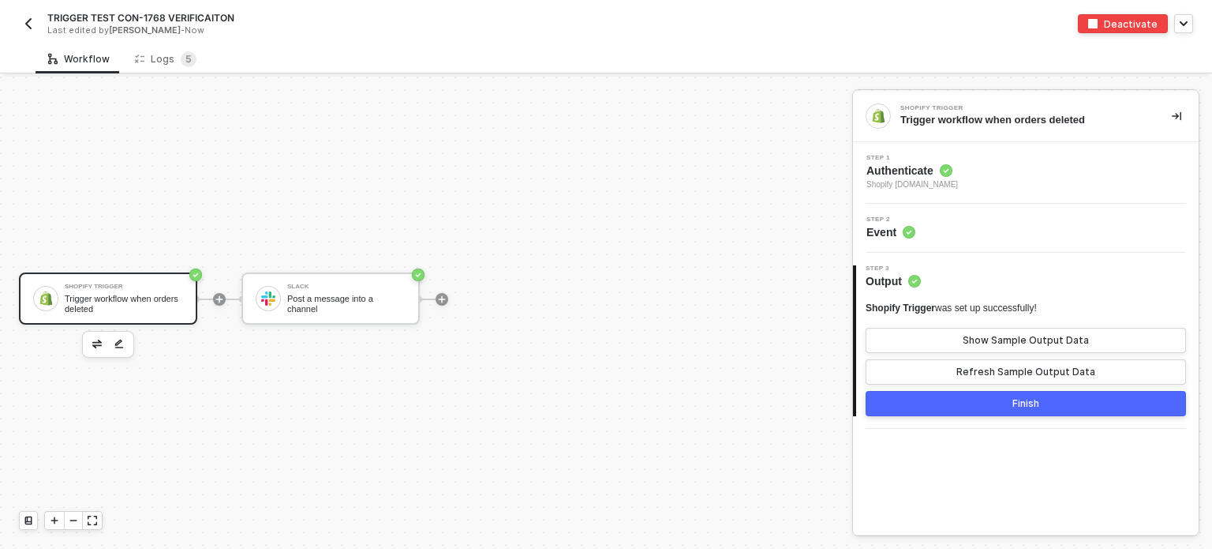
click at [903, 232] on circle at bounding box center [909, 232] width 13 height 13
click at [911, 180] on span "Shopify [DOMAIN_NAME]" at bounding box center [913, 184] width 92 height 13
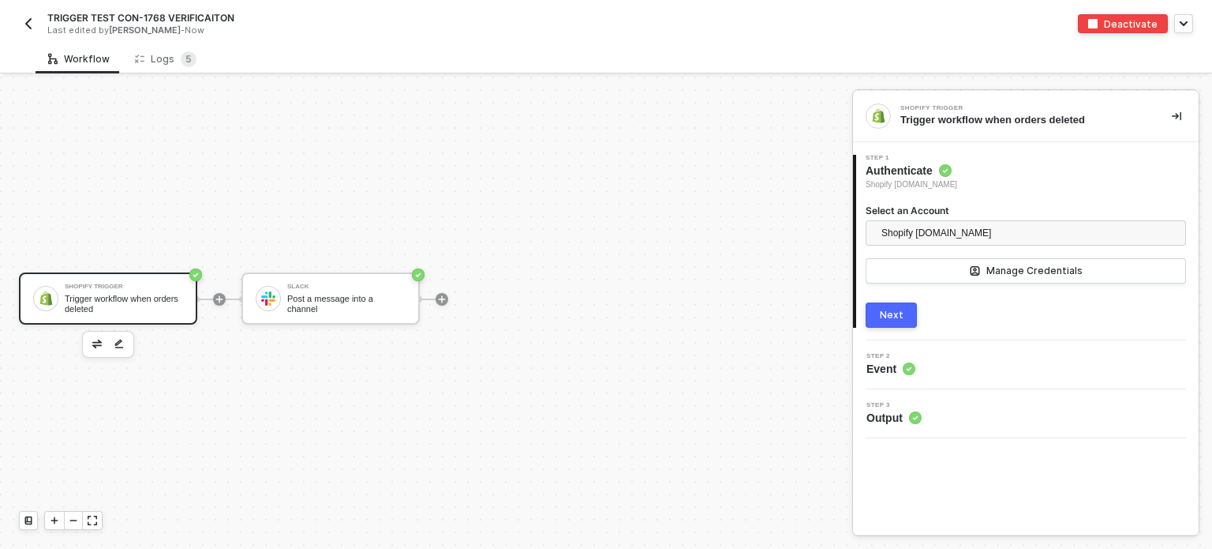
click at [898, 312] on div "Next" at bounding box center [892, 315] width 24 height 13
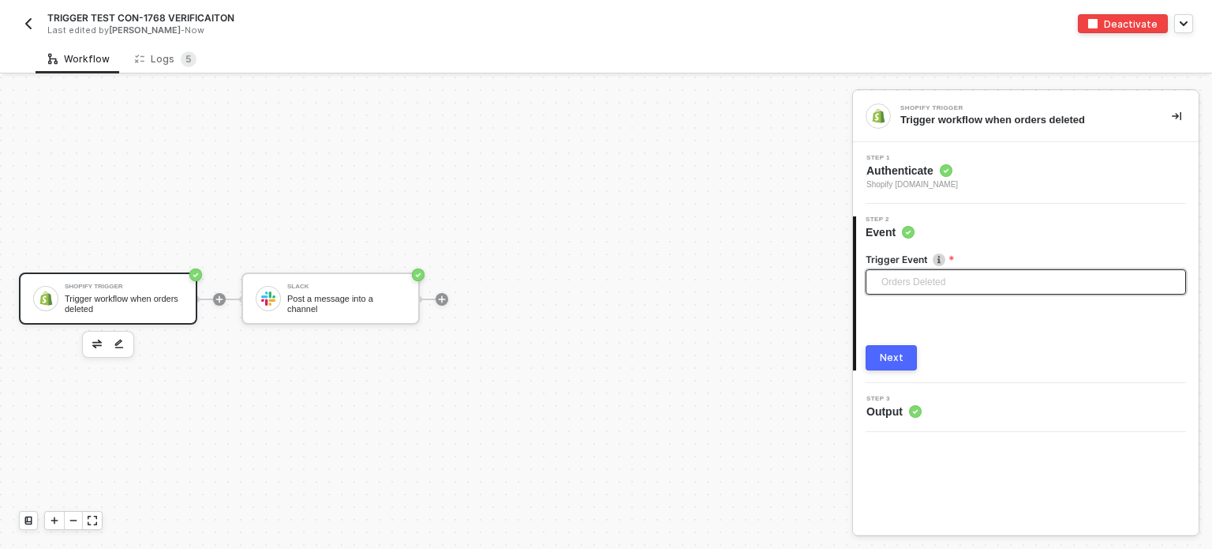
click at [931, 270] on span "Orders Deleted" at bounding box center [1029, 282] width 295 height 24
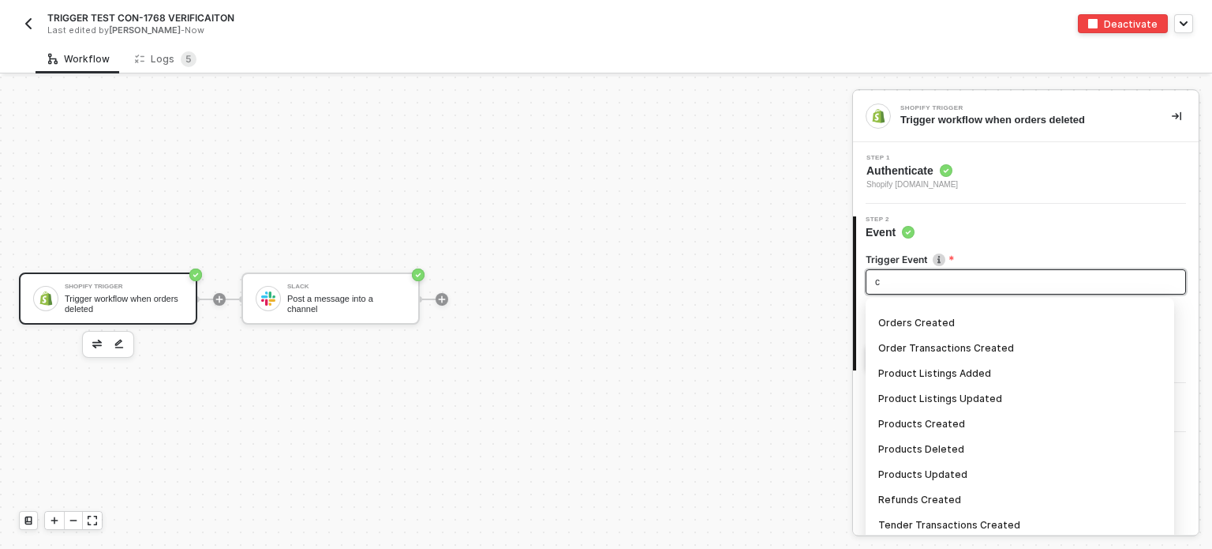
scroll to position [900, 0]
type input "ch"
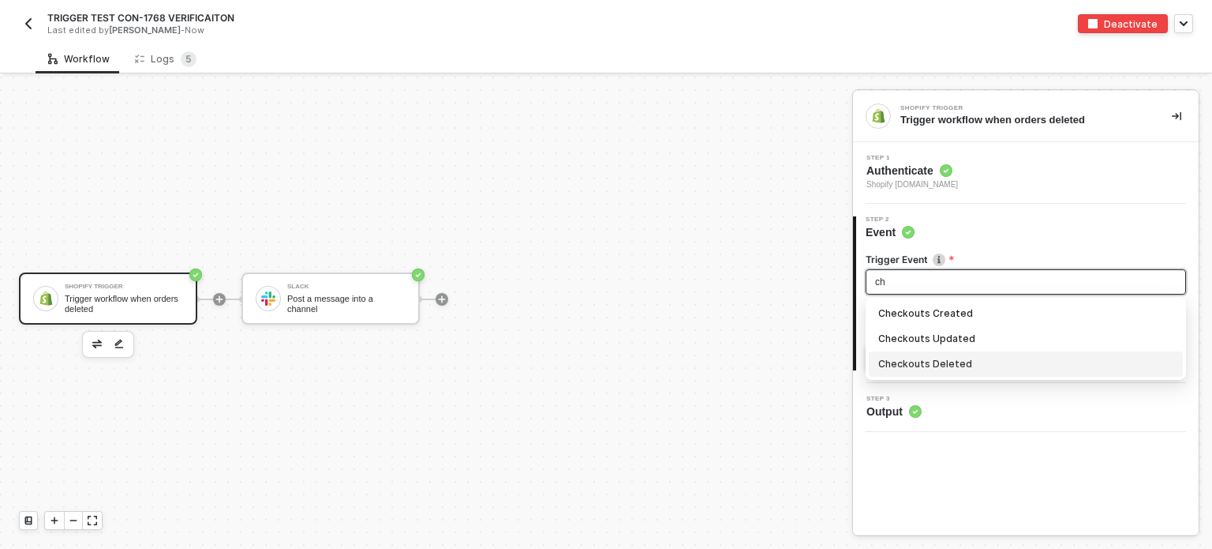
click at [931, 361] on div "Checkouts Deleted" at bounding box center [1026, 363] width 295 height 17
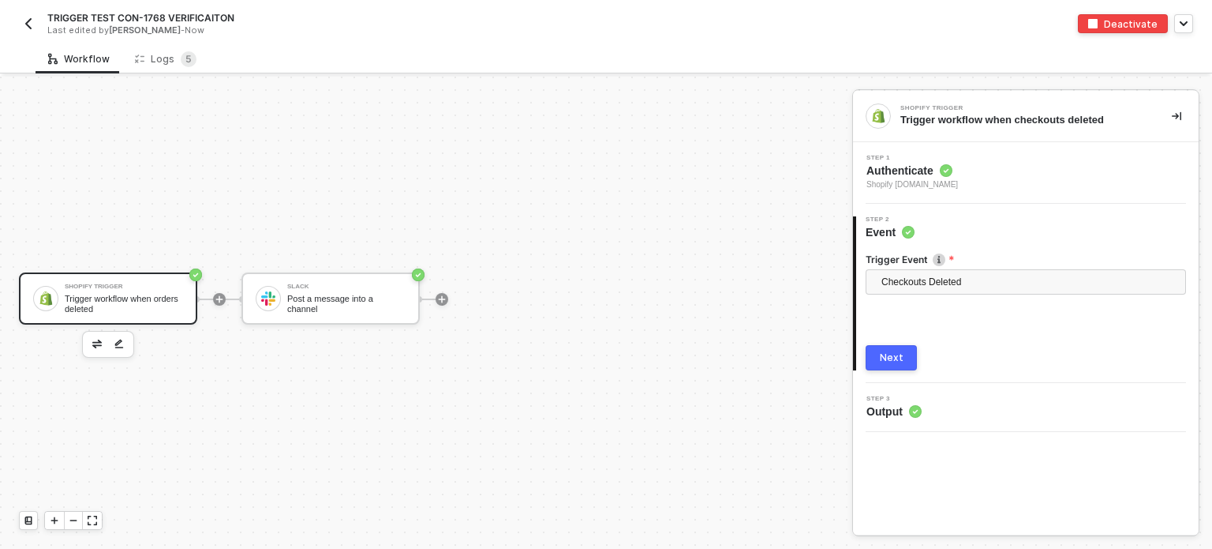
click at [897, 357] on div "Next" at bounding box center [892, 357] width 24 height 13
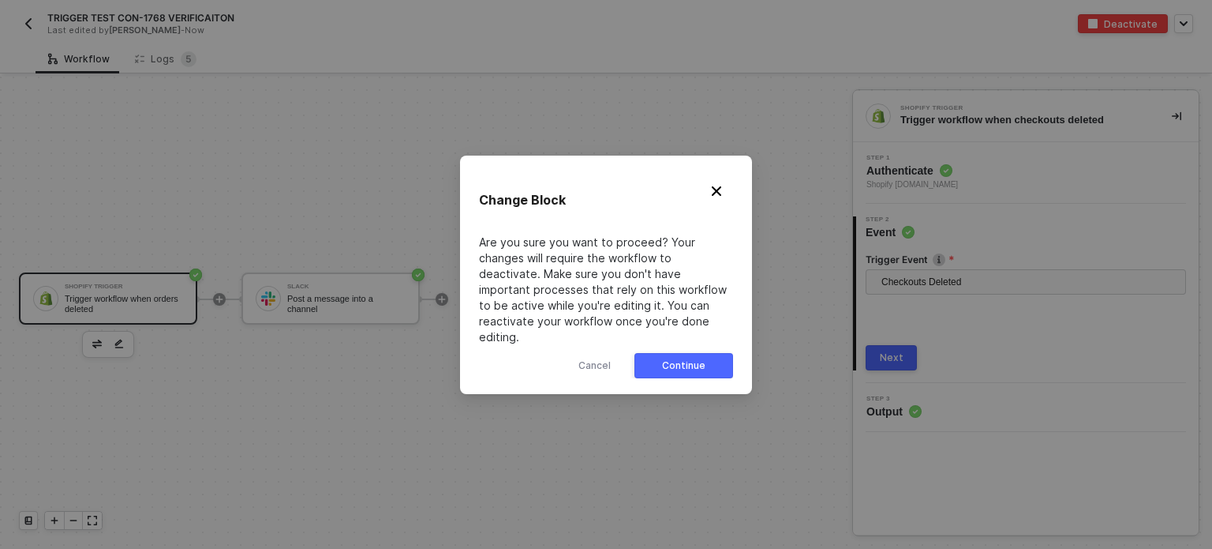
click at [686, 368] on button "Continue" at bounding box center [684, 365] width 99 height 25
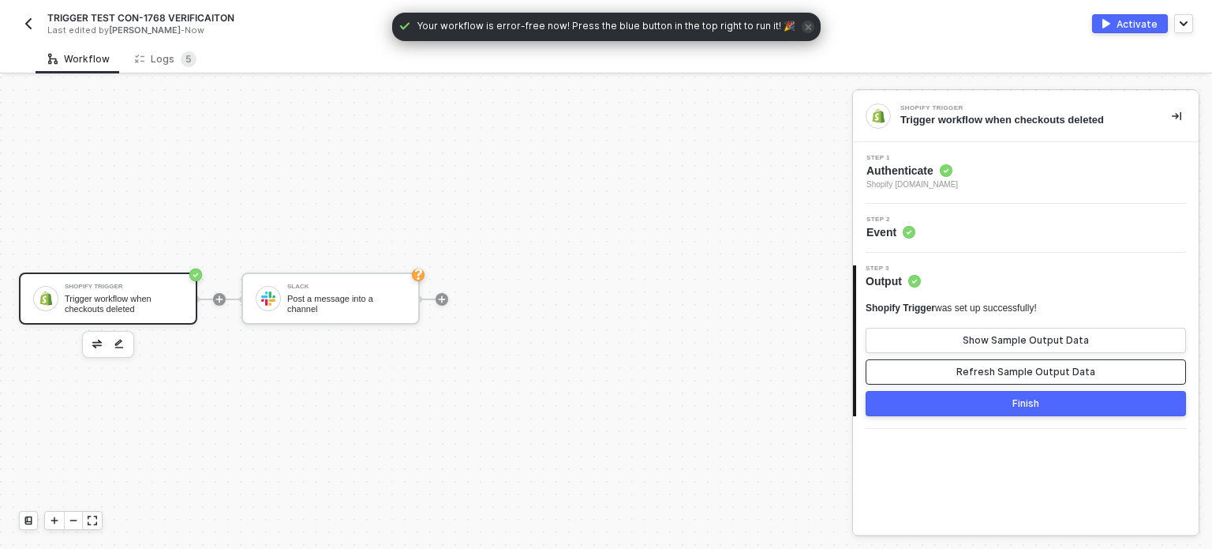
click at [969, 364] on button "Refresh Sample Output Data" at bounding box center [1026, 371] width 320 height 25
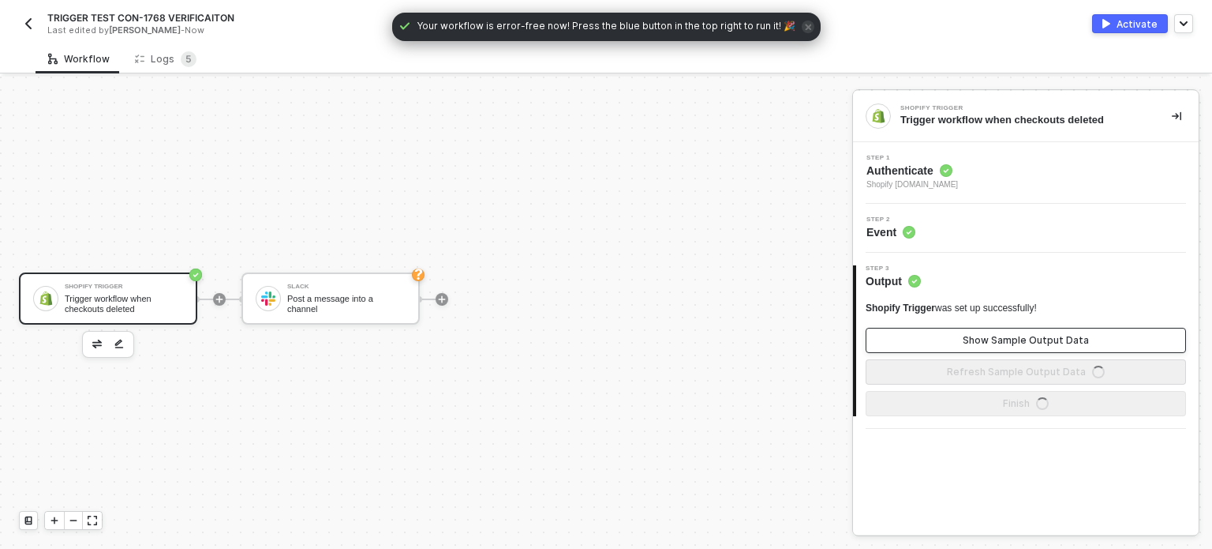
click at [982, 332] on button "Show Sample Output Data" at bounding box center [1026, 340] width 320 height 25
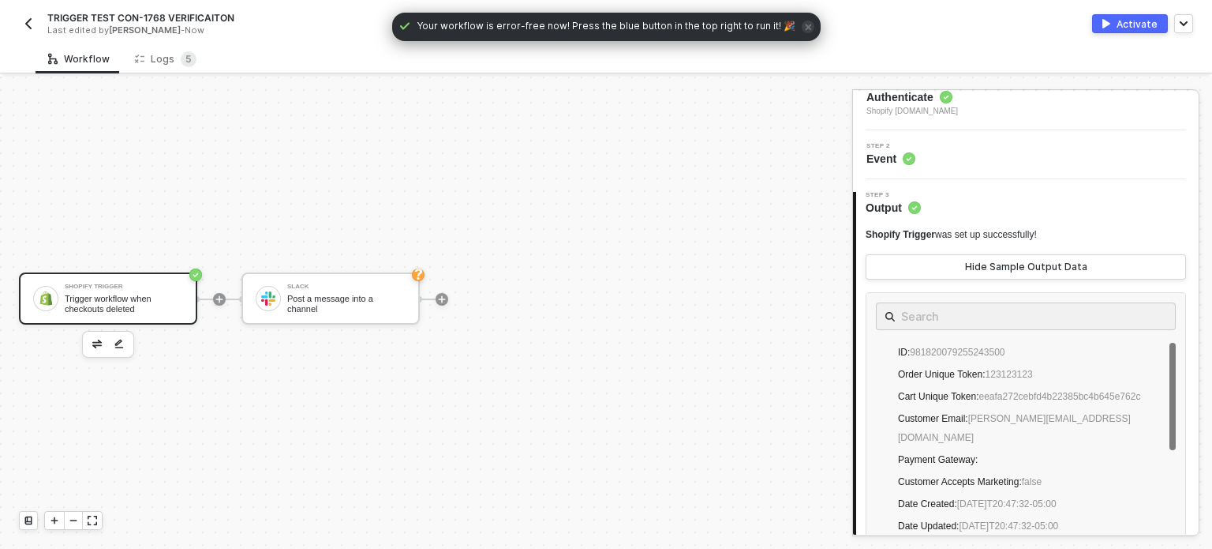
scroll to position [158, 0]
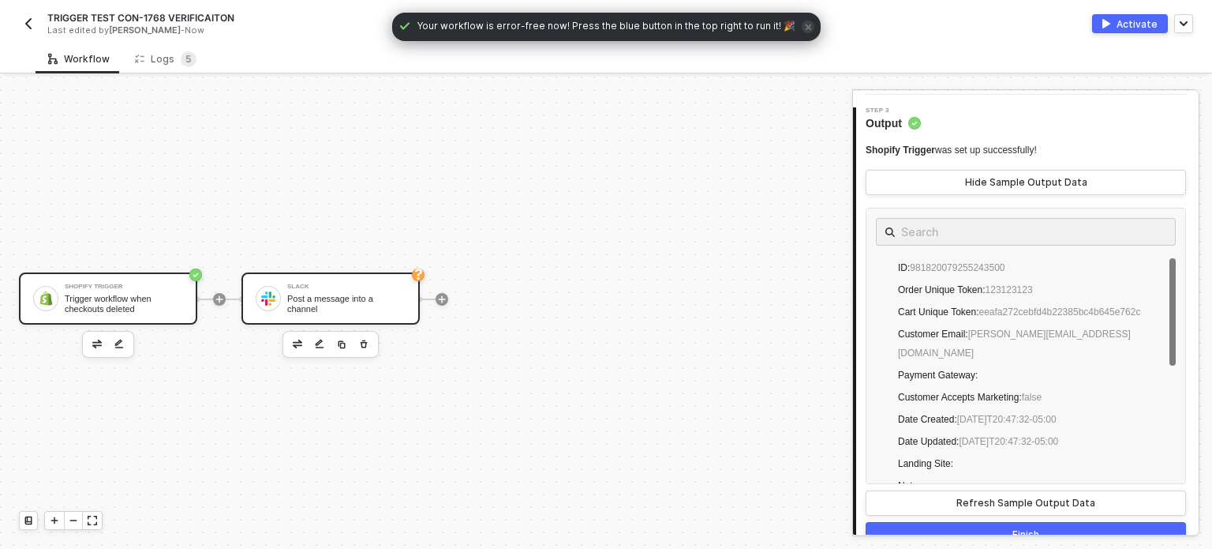
click at [408, 301] on div "Slack Post a message into a channel" at bounding box center [331, 298] width 178 height 52
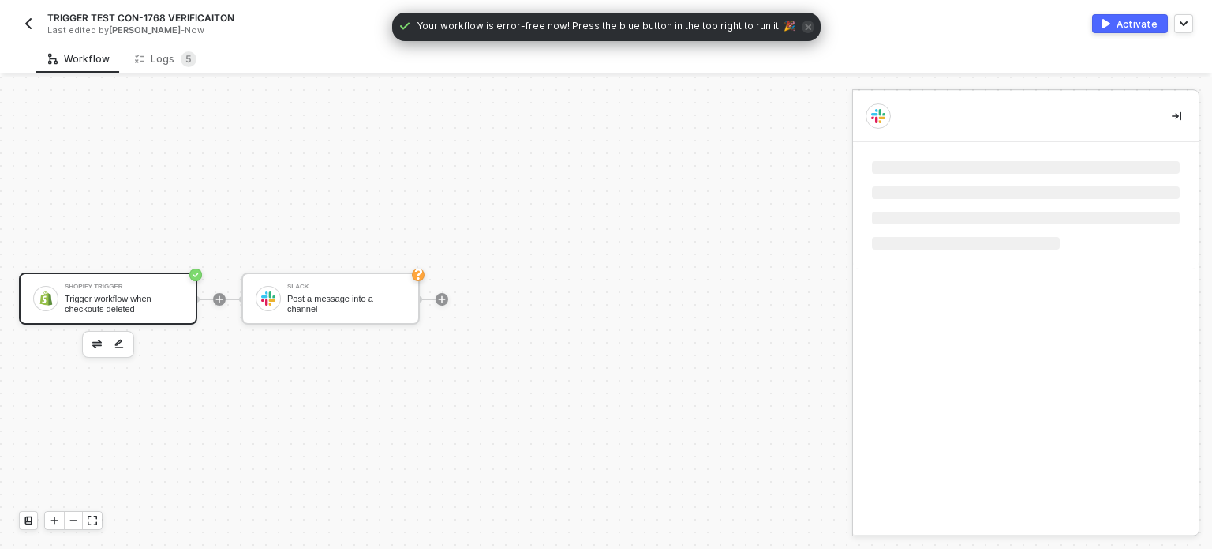
scroll to position [0, 0]
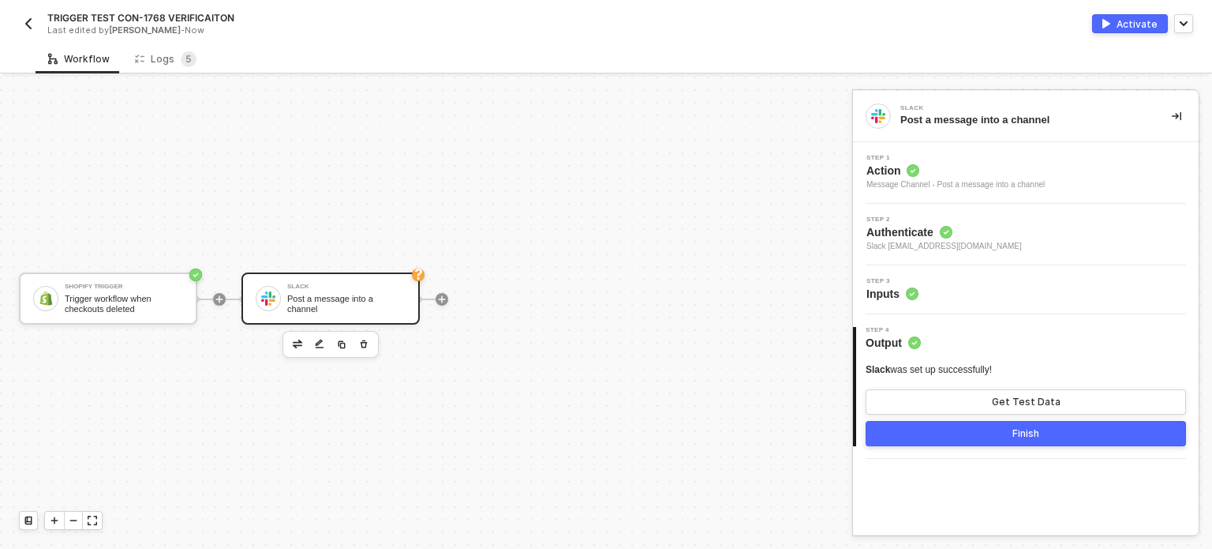
click at [883, 290] on span "Inputs" at bounding box center [893, 294] width 52 height 16
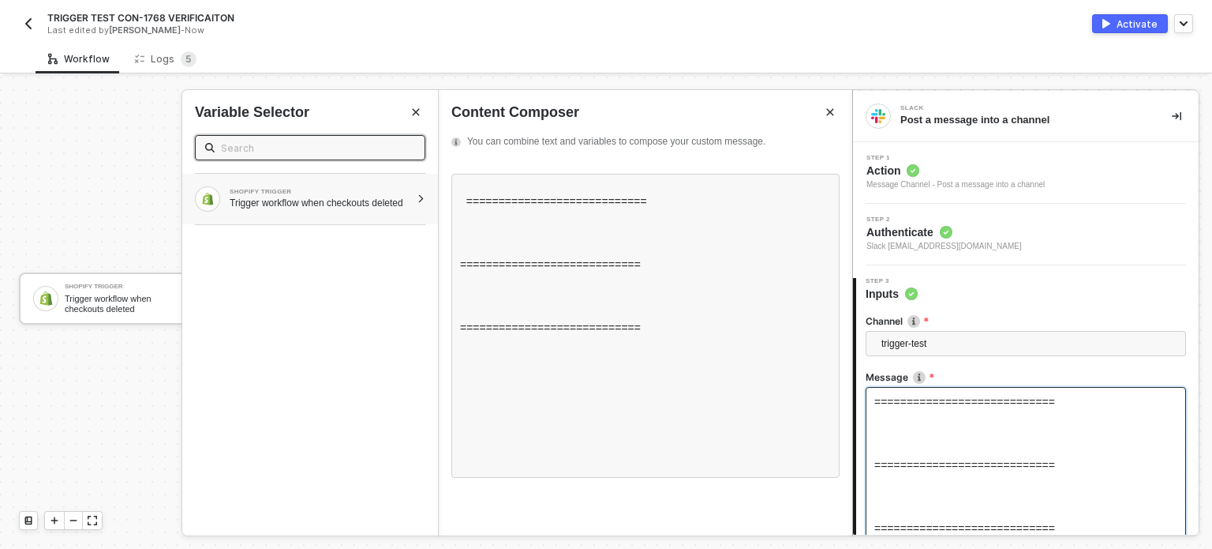
click at [350, 206] on div "Trigger workflow when checkouts deleted" at bounding box center [320, 203] width 181 height 13
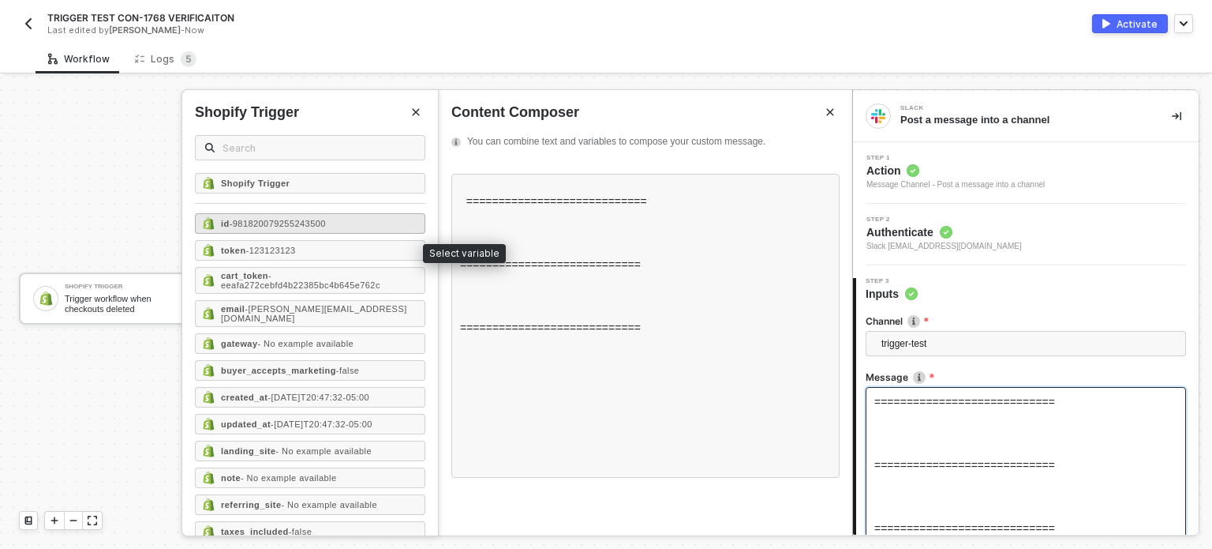
click at [313, 223] on span "- 981820079255243500" at bounding box center [278, 223] width 96 height 9
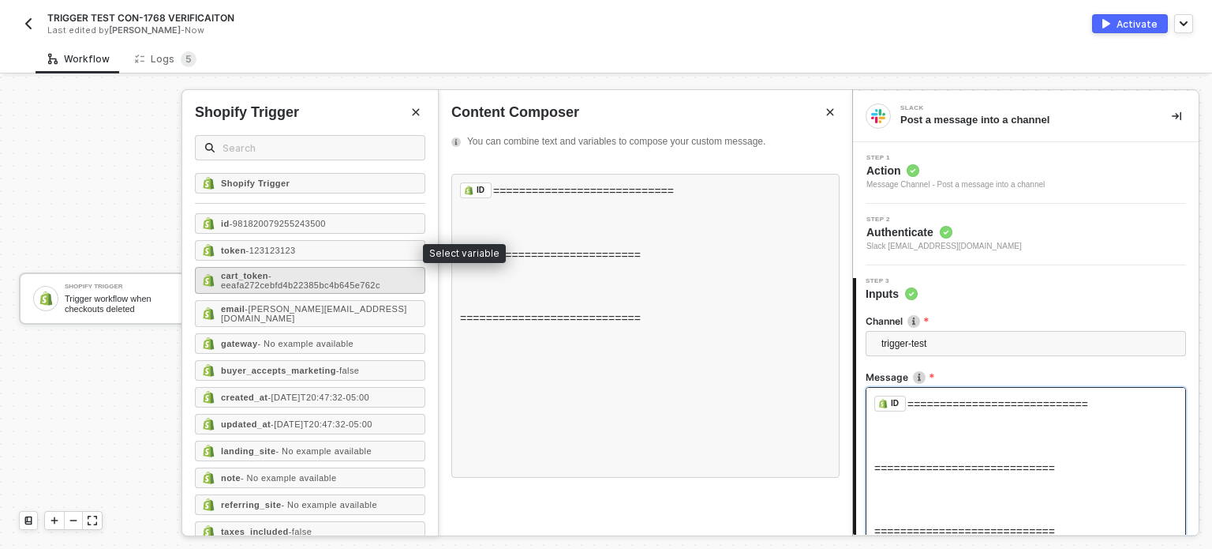
drag, startPoint x: 302, startPoint y: 250, endPoint x: 294, endPoint y: 280, distance: 31.2
click at [302, 252] on div "token - 123123123" at bounding box center [310, 250] width 230 height 21
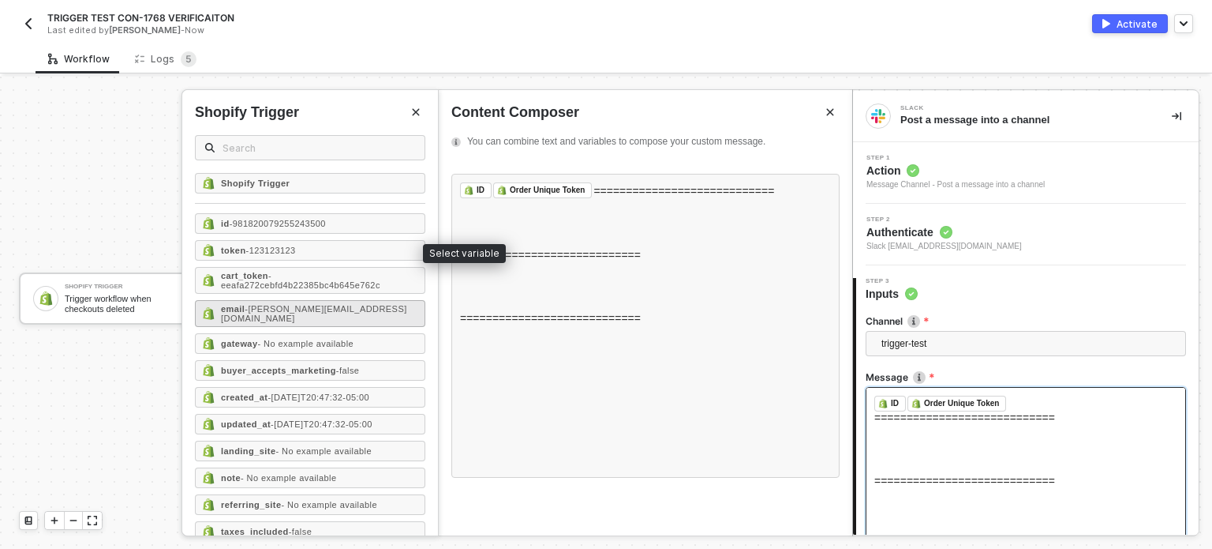
drag, startPoint x: 294, startPoint y: 280, endPoint x: 290, endPoint y: 315, distance: 34.9
click at [294, 282] on span "- eeafa272cebfd4b22385bc4b645e762c" at bounding box center [300, 280] width 159 height 19
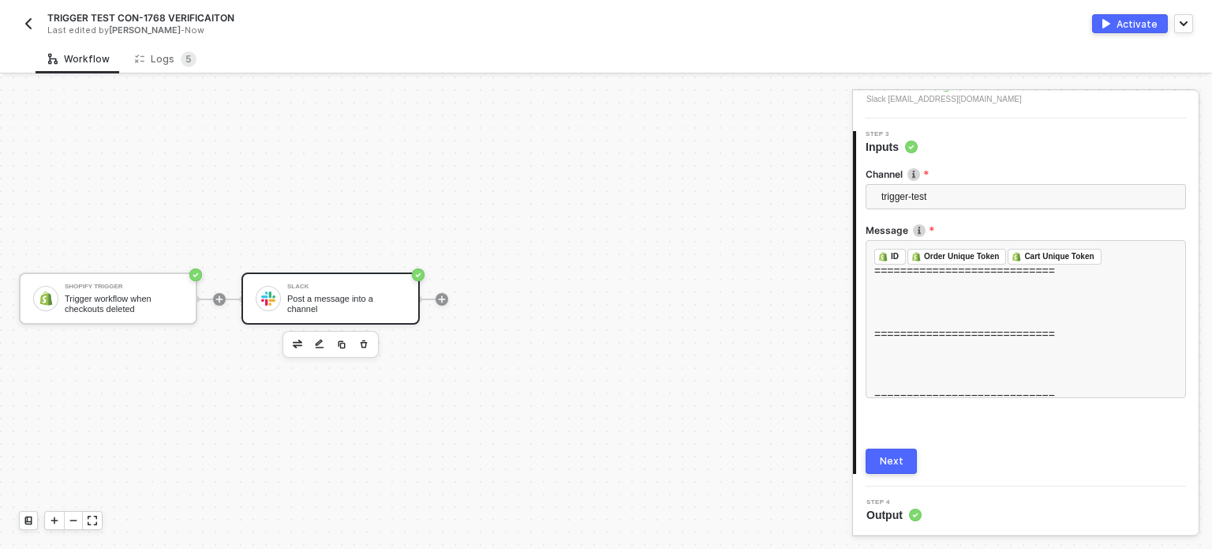
click at [890, 457] on div "Next" at bounding box center [892, 461] width 24 height 13
click at [1139, 21] on div "Activate" at bounding box center [1137, 23] width 41 height 13
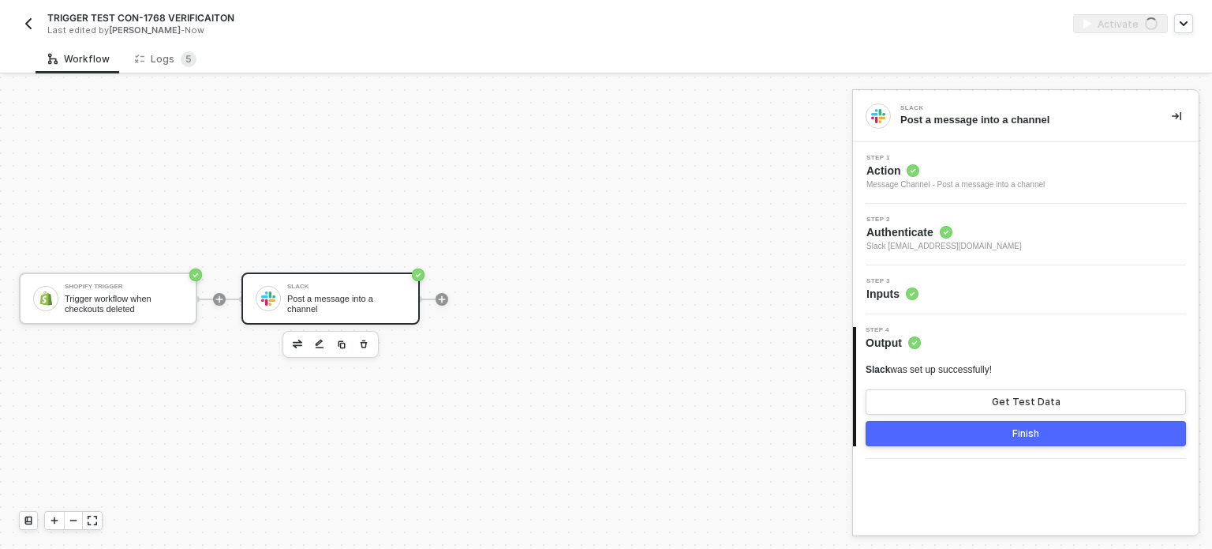
scroll to position [0, 0]
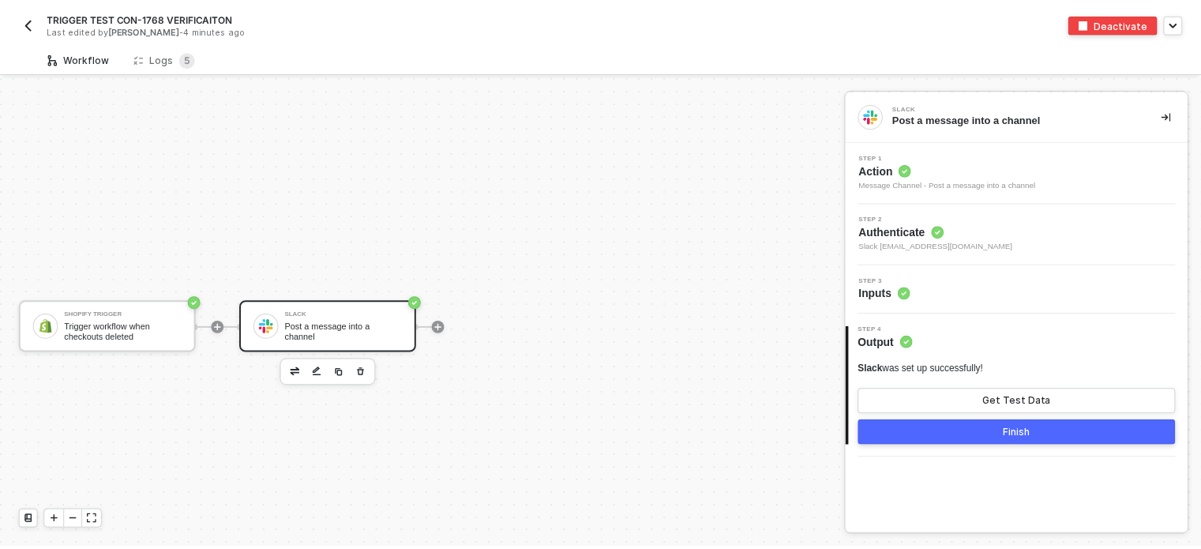
scroll to position [28, 0]
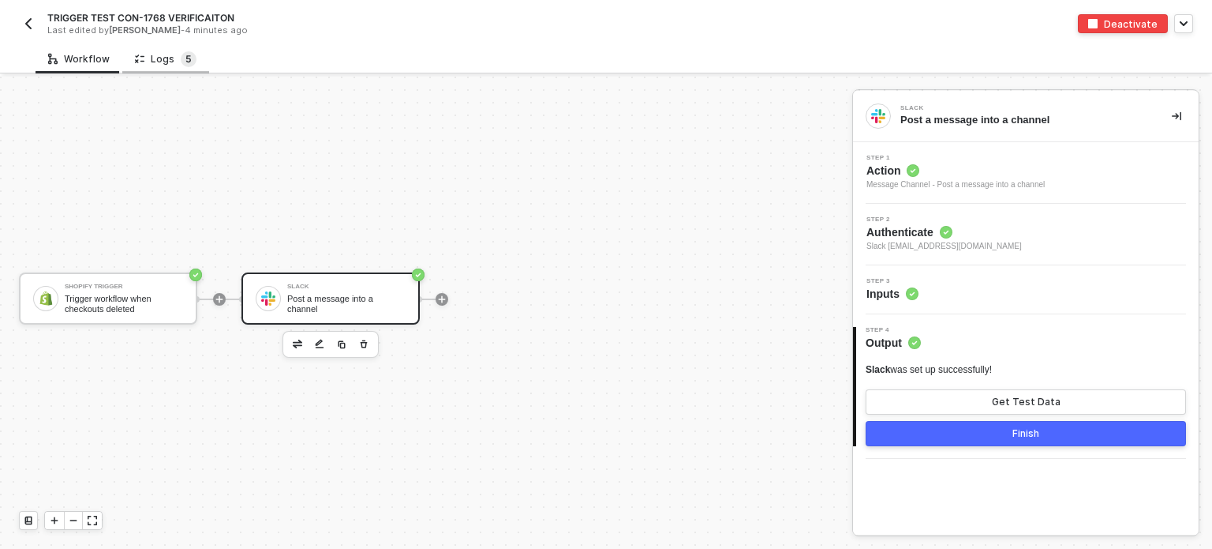
click at [181, 62] on sup "5" at bounding box center [189, 59] width 16 height 16
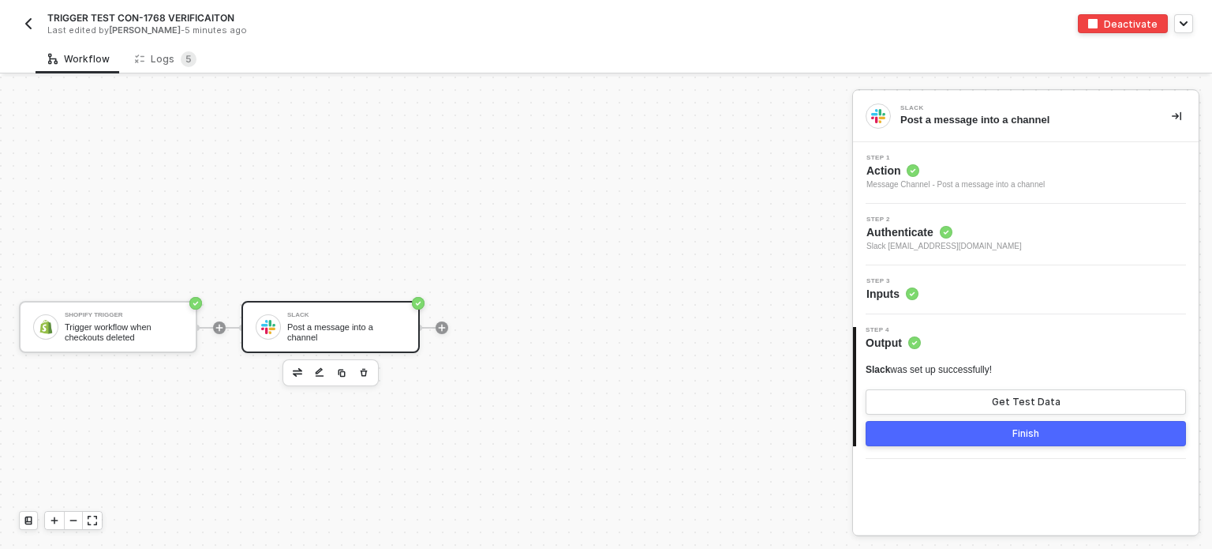
scroll to position [28, 0]
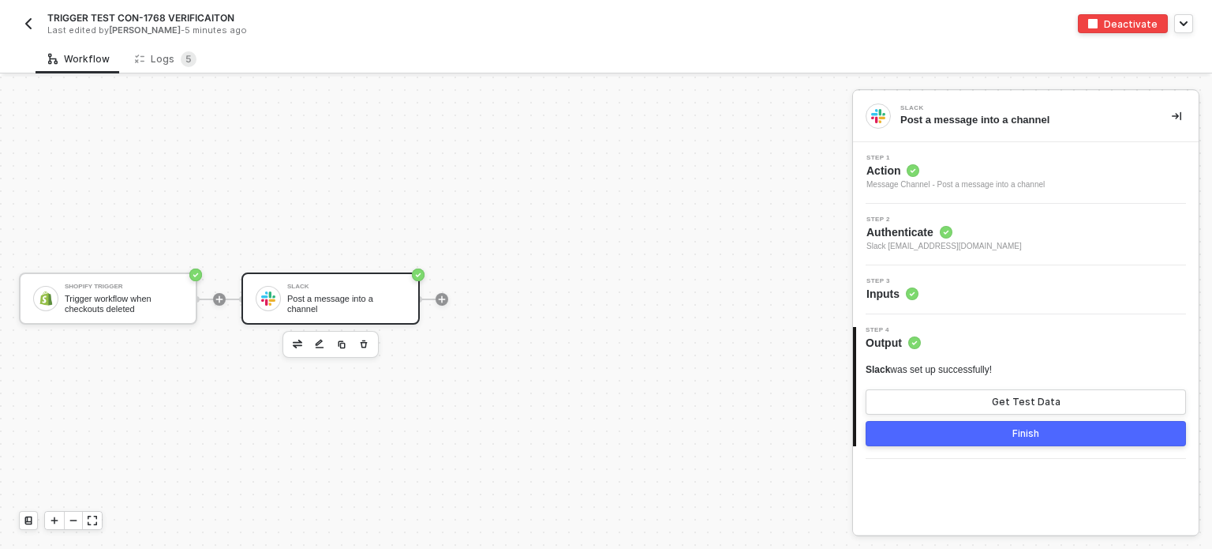
click at [36, 24] on button "button" at bounding box center [28, 23] width 19 height 19
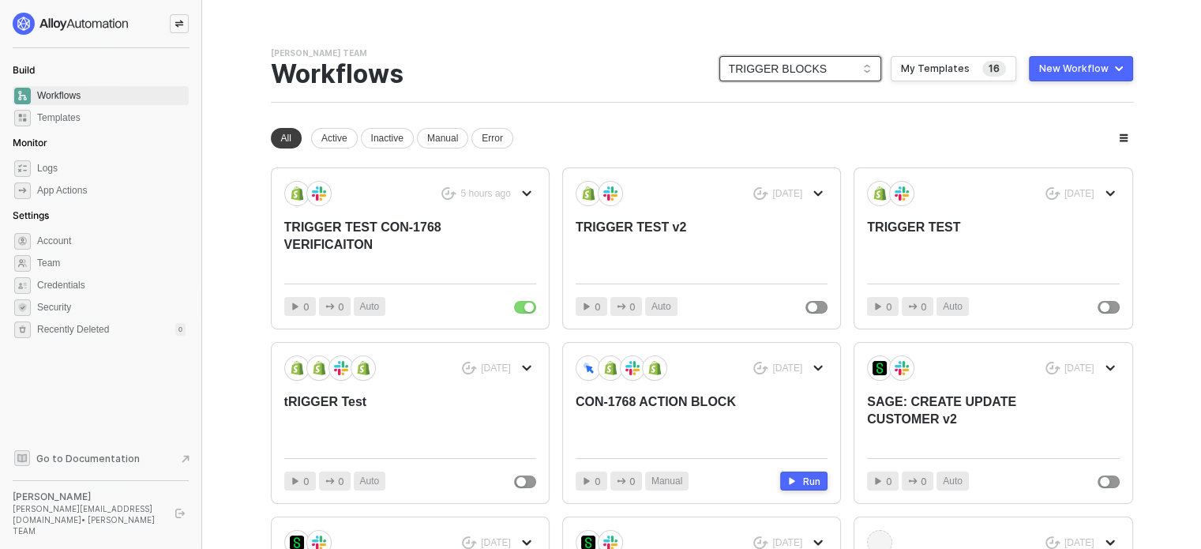
click at [754, 59] on span "TRIGGER BLOCKS" at bounding box center [800, 69] width 143 height 24
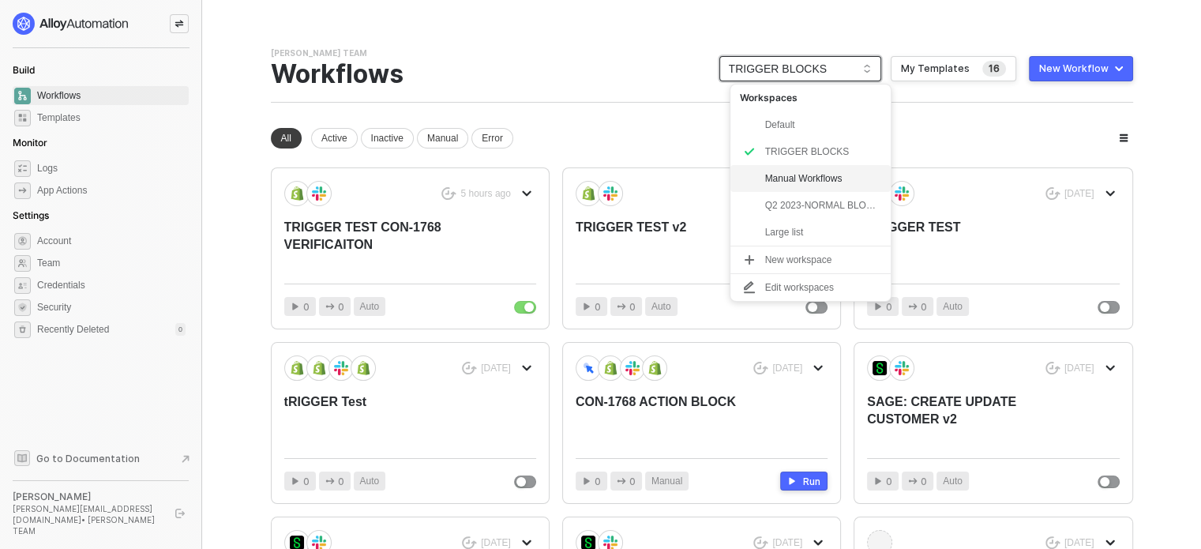
click at [815, 177] on div "Manual Workflows" at bounding box center [823, 178] width 116 height 19
